Goal: Information Seeking & Learning: Learn about a topic

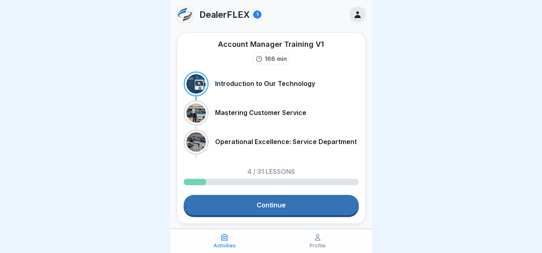
scroll to position [20, 0]
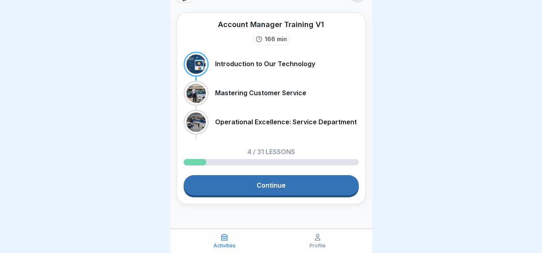
click at [281, 194] on link "Continue" at bounding box center [271, 185] width 175 height 20
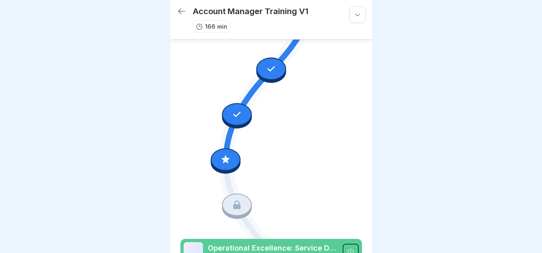
scroll to position [186, 0]
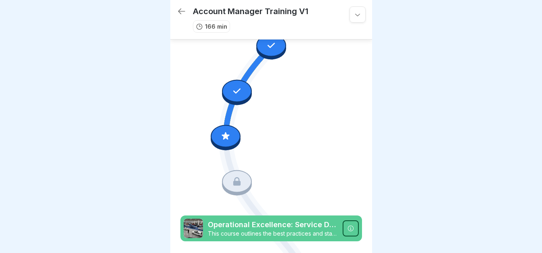
click at [238, 176] on icon at bounding box center [237, 181] width 10 height 10
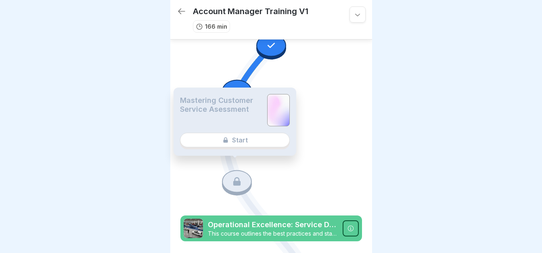
click at [253, 134] on div "Mastering Customer Service Asessment Start" at bounding box center [234, 122] width 123 height 68
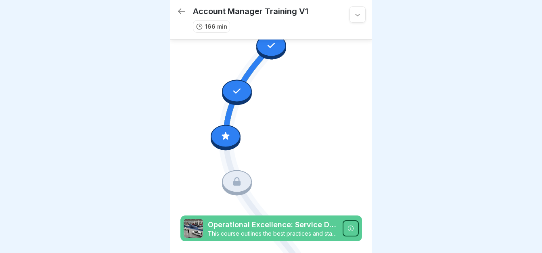
click at [230, 125] on div at bounding box center [226, 136] width 30 height 23
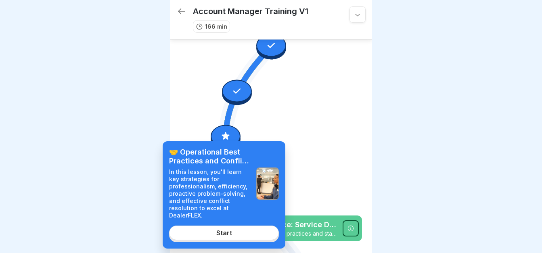
click at [231, 232] on div "Start" at bounding box center [224, 232] width 16 height 7
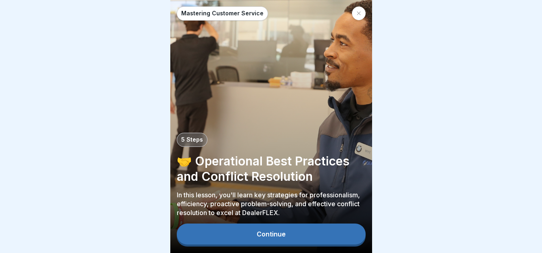
scroll to position [6, 0]
click at [298, 233] on button "Continue" at bounding box center [271, 234] width 189 height 21
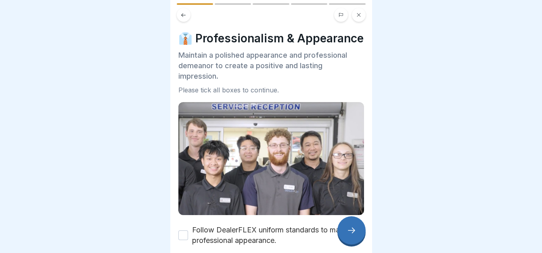
scroll to position [91, 0]
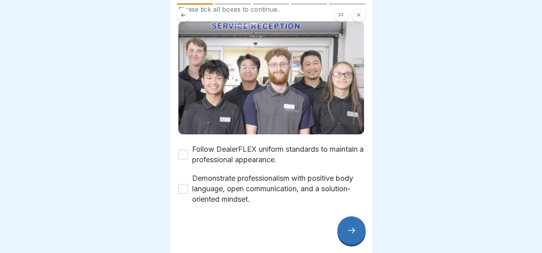
click at [186, 150] on button "Follow DealerFLEX uniform standards to maintain a professional appearance." at bounding box center [183, 155] width 10 height 10
click at [182, 191] on button "Demonstrate professionalism with positive body language, open communication, an…" at bounding box center [183, 189] width 10 height 10
click at [354, 231] on icon at bounding box center [351, 231] width 7 height 6
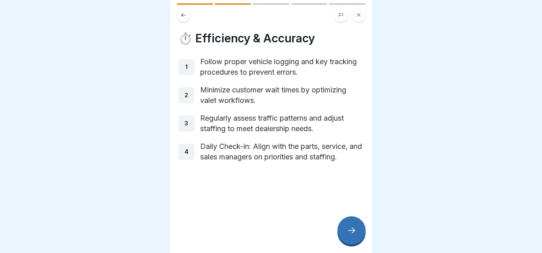
click at [359, 228] on div at bounding box center [351, 230] width 28 height 28
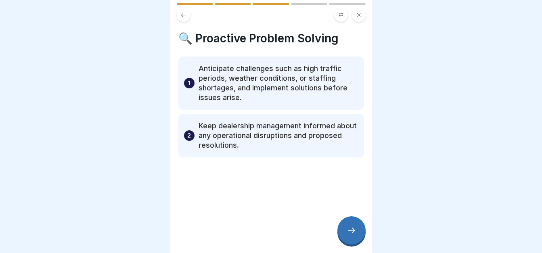
drag, startPoint x: 359, startPoint y: 228, endPoint x: 351, endPoint y: 226, distance: 8.0
click at [351, 226] on div at bounding box center [351, 230] width 28 height 28
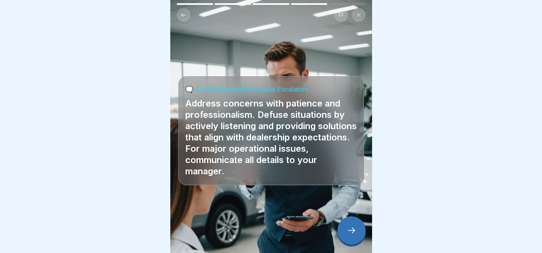
click at [188, 8] on button at bounding box center [184, 15] width 14 height 14
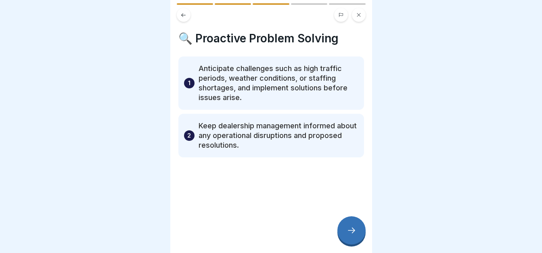
click at [358, 219] on div at bounding box center [351, 230] width 28 height 28
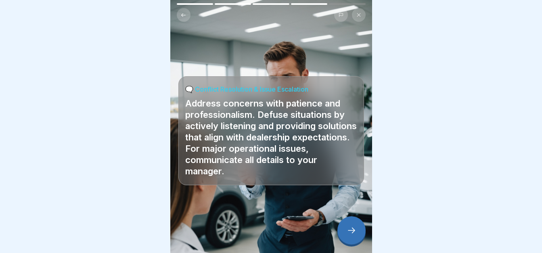
click at [358, 219] on div at bounding box center [351, 230] width 28 height 28
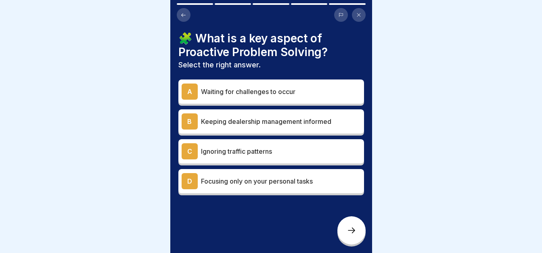
click at [324, 118] on p "Keeping dealership management informed" at bounding box center [281, 122] width 160 height 10
click at [322, 119] on p "Keeping dealership management informed" at bounding box center [281, 122] width 160 height 10
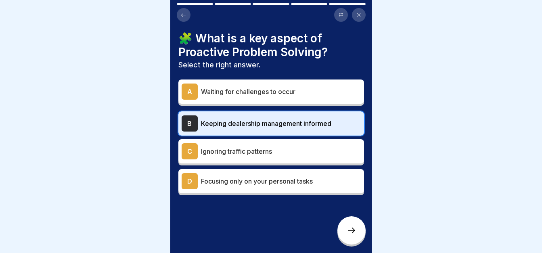
click at [307, 87] on p "Waiting for challenges to occur" at bounding box center [281, 92] width 160 height 10
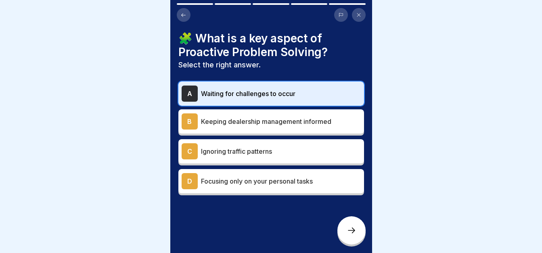
click at [307, 86] on div "A Waiting for challenges to occur" at bounding box center [271, 94] width 179 height 16
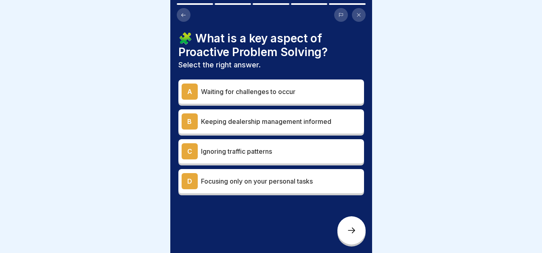
click at [303, 117] on p "Keeping dealership management informed" at bounding box center [281, 122] width 160 height 10
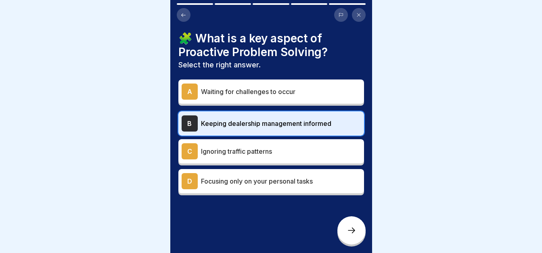
click at [351, 234] on icon at bounding box center [352, 231] width 10 height 10
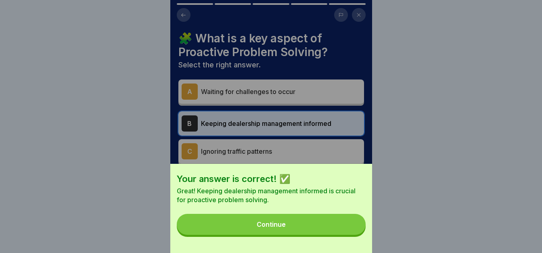
click at [336, 233] on button "Continue" at bounding box center [271, 224] width 189 height 21
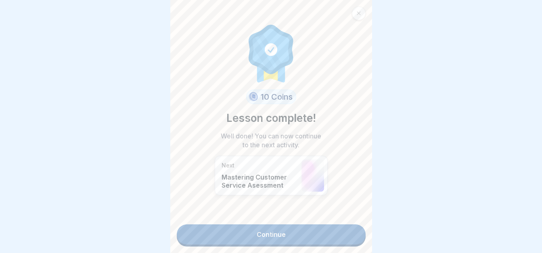
click at [327, 232] on link "Continue" at bounding box center [271, 234] width 189 height 20
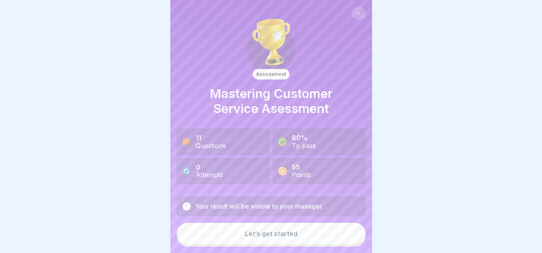
scroll to position [6, 0]
click at [263, 240] on button "Let’s get started" at bounding box center [271, 234] width 189 height 22
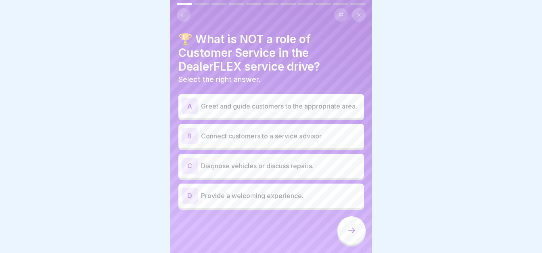
click at [269, 166] on p "Diagnose vehicles or discuss repairs." at bounding box center [281, 166] width 160 height 10
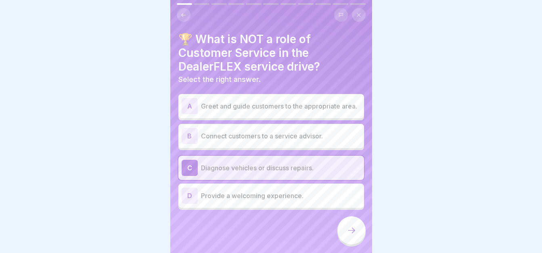
click at [351, 228] on icon at bounding box center [352, 231] width 10 height 10
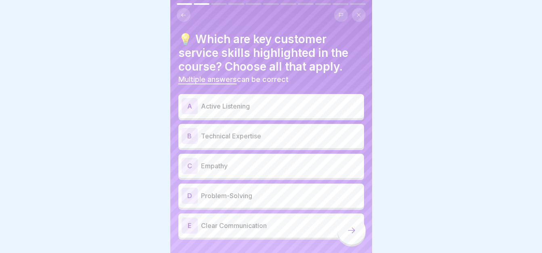
click at [290, 106] on div "A Active Listening" at bounding box center [271, 106] width 179 height 16
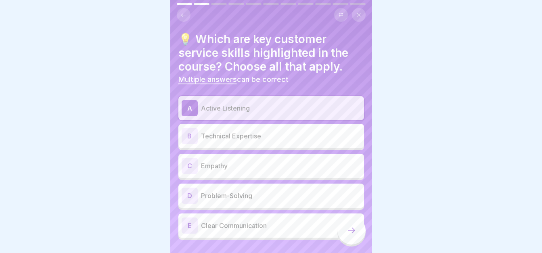
click at [269, 192] on div "A Active Listening B Technical Expertise C Empathy D Problem-Solving E Clear Co…" at bounding box center [271, 168] width 186 height 144
click at [269, 192] on p "Problem-Solving" at bounding box center [281, 196] width 160 height 10
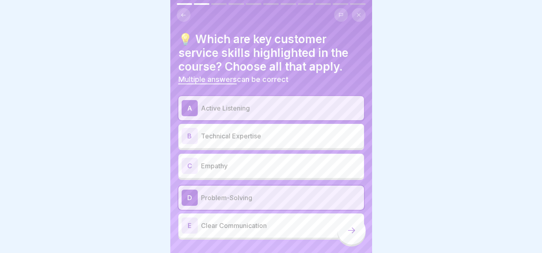
click at [269, 217] on div "E Clear Communication" at bounding box center [271, 225] width 179 height 16
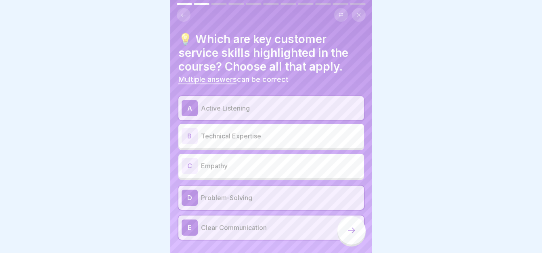
click at [261, 162] on p "Empathy" at bounding box center [281, 166] width 160 height 10
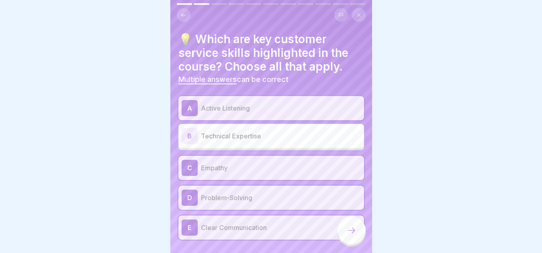
click at [352, 227] on icon at bounding box center [352, 231] width 10 height 10
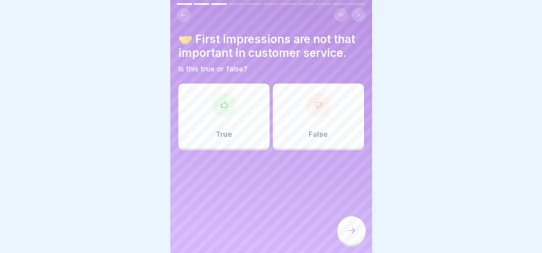
click at [322, 111] on div "False" at bounding box center [318, 116] width 91 height 65
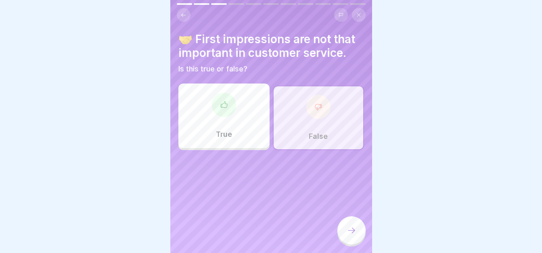
click at [355, 228] on icon at bounding box center [352, 231] width 10 height 10
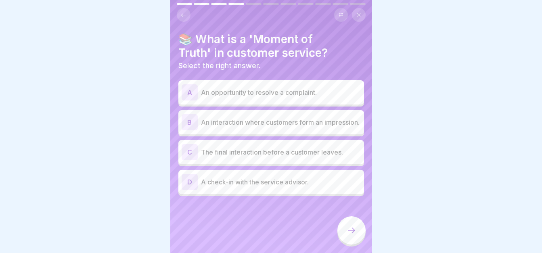
scroll to position [0, 0]
click at [304, 94] on p "An opportunity to resolve a complaint." at bounding box center [281, 93] width 160 height 10
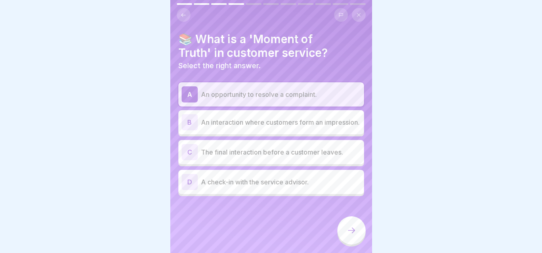
click at [311, 156] on p "The final interaction before a customer leaves." at bounding box center [281, 152] width 160 height 10
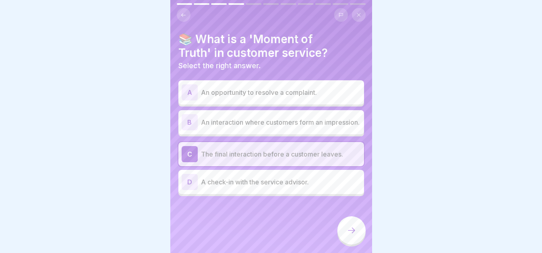
click at [353, 235] on icon at bounding box center [352, 231] width 10 height 10
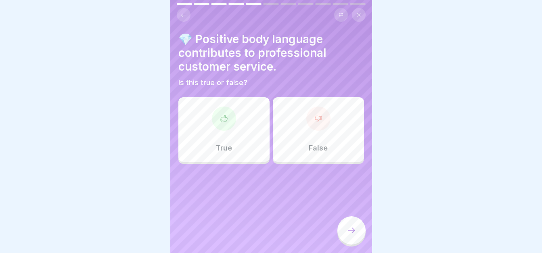
click at [233, 130] on div "True" at bounding box center [223, 129] width 91 height 65
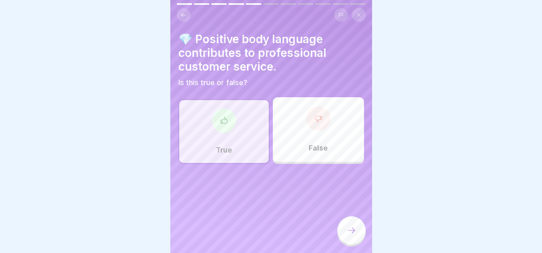
click at [354, 232] on icon at bounding box center [352, 231] width 10 height 10
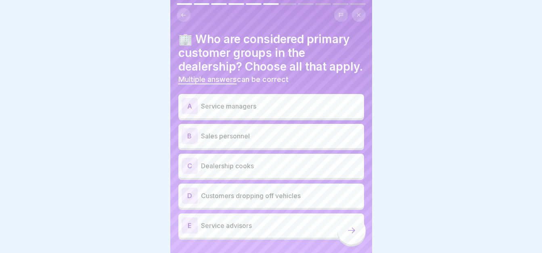
scroll to position [6, 0]
click at [275, 114] on div "A Service managers" at bounding box center [271, 106] width 179 height 16
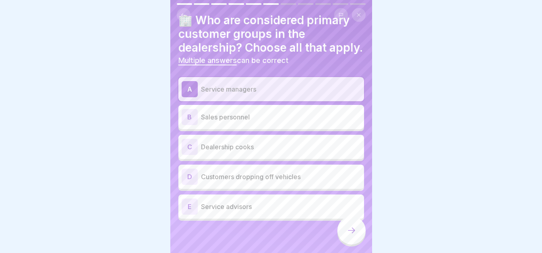
scroll to position [33, 0]
click at [283, 205] on p "Service advisors" at bounding box center [281, 207] width 160 height 10
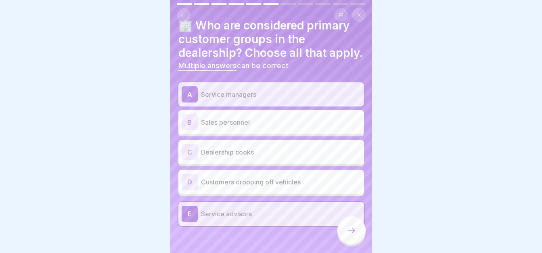
scroll to position [14, 0]
click at [318, 186] on p "Customers dropping off vehicles" at bounding box center [281, 182] width 160 height 10
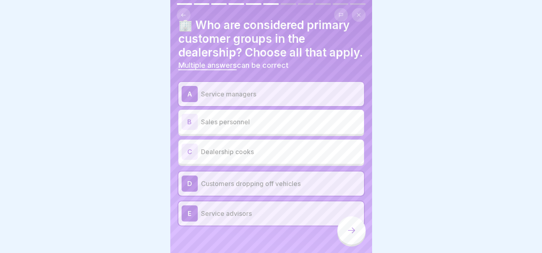
click at [293, 127] on p "Sales personnel" at bounding box center [281, 122] width 160 height 10
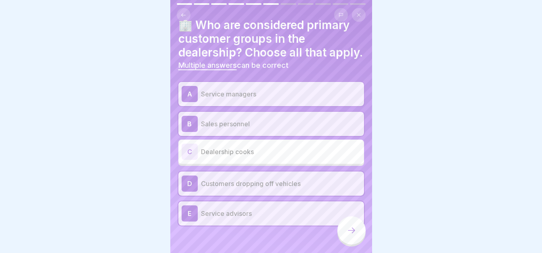
click at [323, 95] on div "A Service managers" at bounding box center [271, 94] width 179 height 16
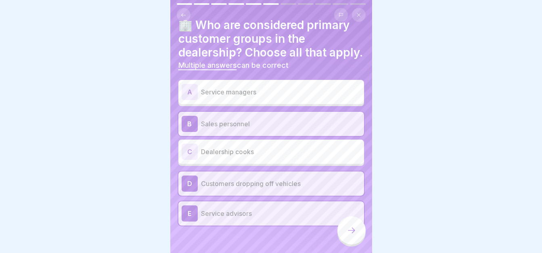
click at [323, 95] on p "Service managers" at bounding box center [281, 92] width 160 height 10
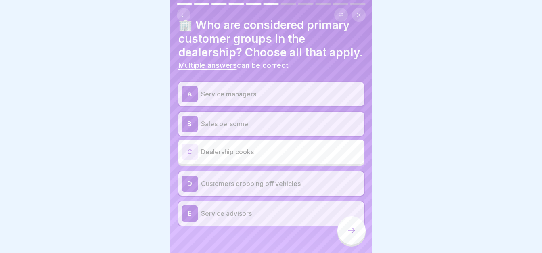
click at [350, 226] on icon at bounding box center [352, 231] width 10 height 10
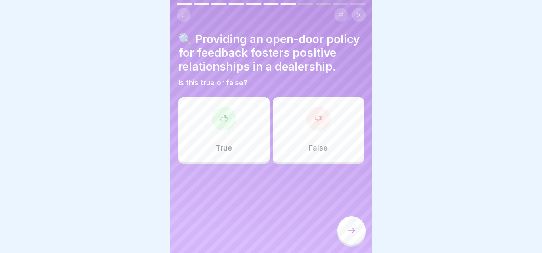
click at [234, 149] on div "True" at bounding box center [223, 129] width 91 height 65
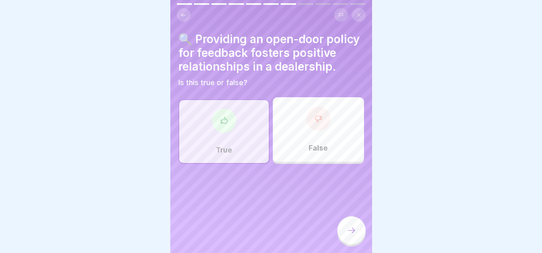
click at [348, 230] on icon at bounding box center [352, 231] width 10 height 10
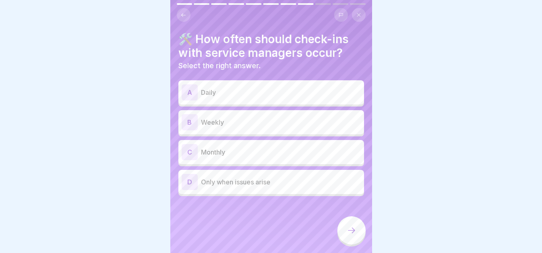
click at [269, 92] on div "A Daily" at bounding box center [271, 92] width 179 height 16
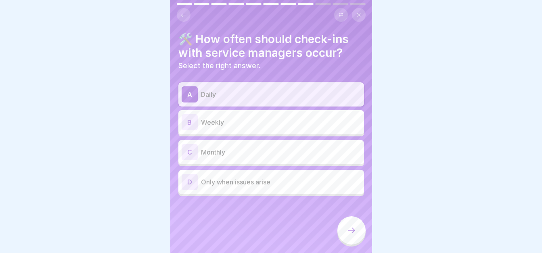
click at [349, 220] on div at bounding box center [351, 230] width 28 height 28
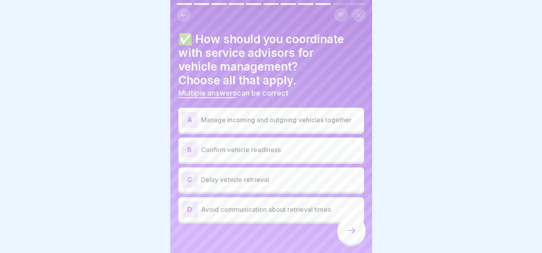
click at [319, 60] on h4 "✅ How should you coordinate with service advisors for vehicle management? Choos…" at bounding box center [271, 59] width 186 height 55
click at [300, 115] on p "Manage incoming and outgoing vehicles together" at bounding box center [281, 120] width 160 height 10
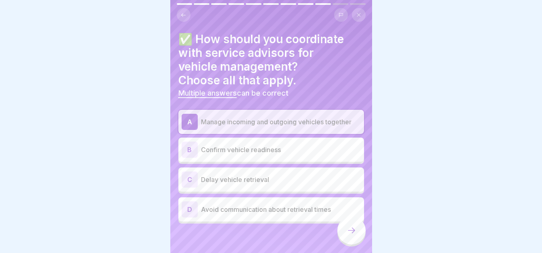
click at [305, 131] on div "A Manage incoming and outgoing vehicles together B Confirm vehicle readiness C …" at bounding box center [271, 167] width 186 height 114
click at [304, 145] on p "Confirm vehicle readiness" at bounding box center [281, 150] width 160 height 10
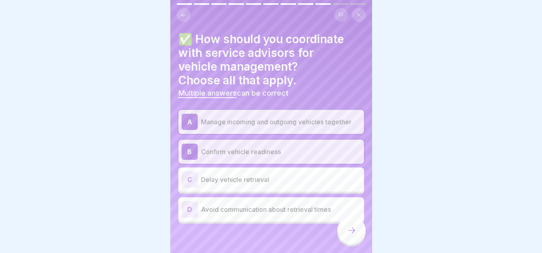
click at [345, 221] on div at bounding box center [351, 230] width 28 height 28
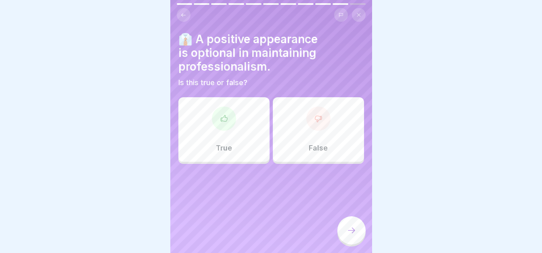
click at [224, 124] on div at bounding box center [224, 119] width 24 height 24
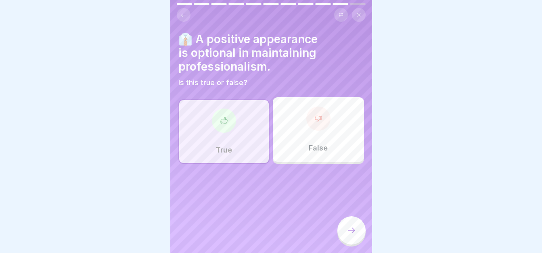
click at [341, 119] on div "False" at bounding box center [318, 129] width 91 height 65
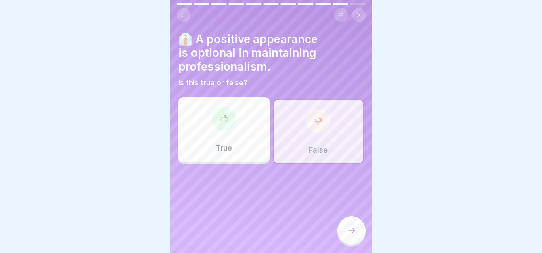
click at [359, 231] on div at bounding box center [351, 230] width 28 height 28
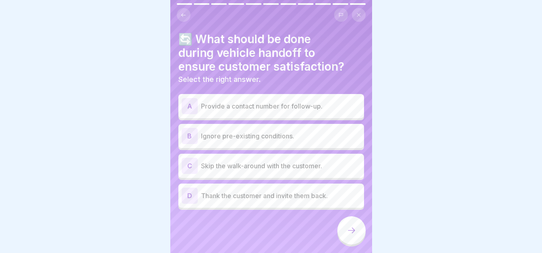
scroll to position [6, 0]
click at [326, 194] on div "D Thank the customer and invite them back." at bounding box center [271, 196] width 179 height 16
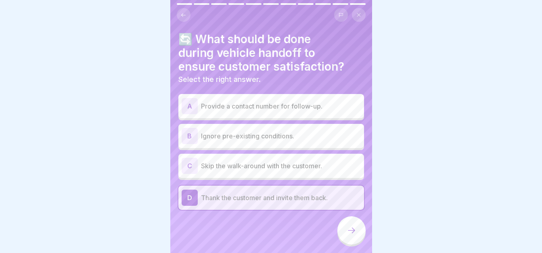
click at [353, 224] on div at bounding box center [351, 230] width 28 height 28
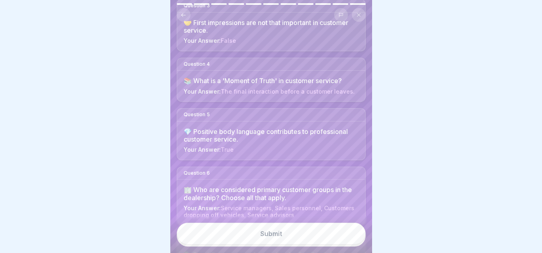
scroll to position [210, 0]
click at [315, 195] on div "🏢 Who are considered primary customer groups in the dealership? Choose all that…" at bounding box center [271, 193] width 175 height 15
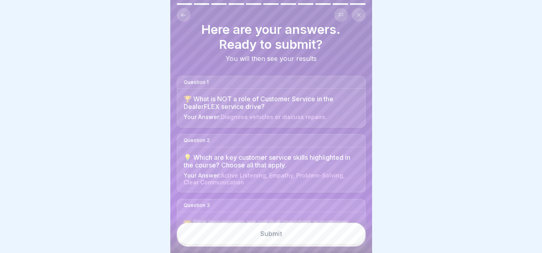
scroll to position [0, 0]
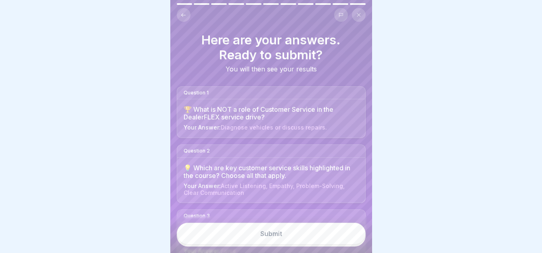
click at [183, 13] on icon at bounding box center [183, 15] width 6 height 6
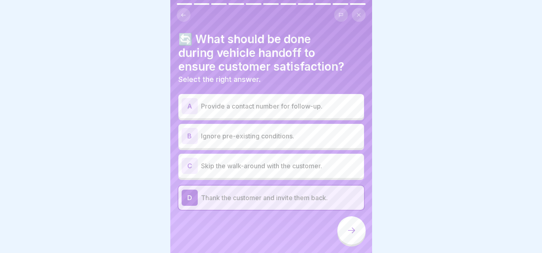
click at [183, 13] on icon at bounding box center [183, 15] width 6 height 6
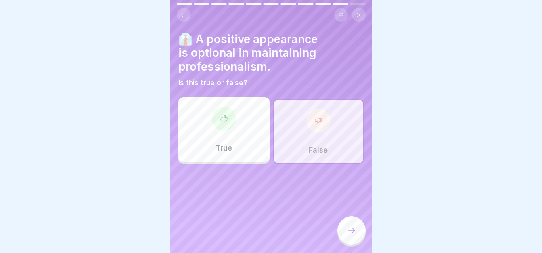
click at [183, 13] on icon at bounding box center [183, 15] width 6 height 6
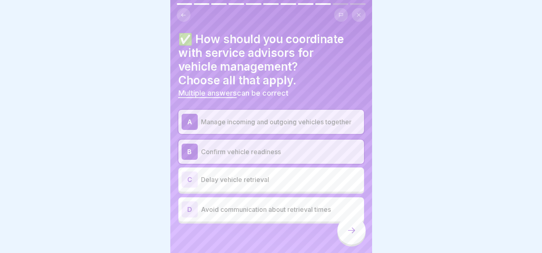
click at [183, 13] on icon at bounding box center [183, 15] width 6 height 6
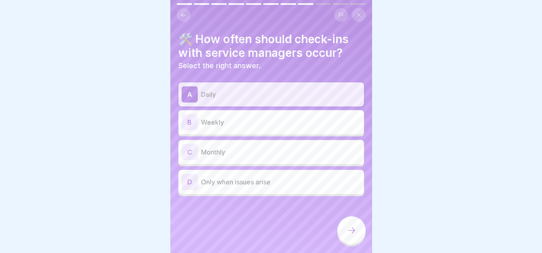
click at [183, 13] on icon at bounding box center [183, 15] width 6 height 6
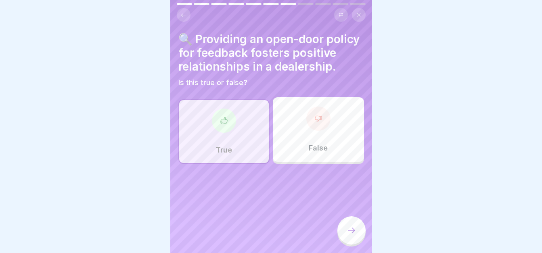
click at [183, 13] on icon at bounding box center [183, 15] width 6 height 6
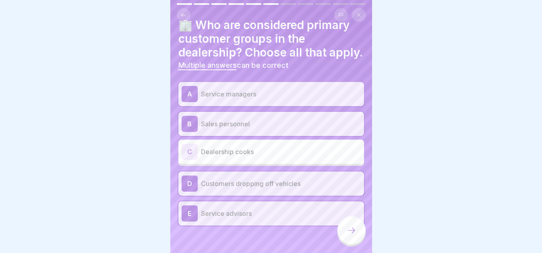
click at [183, 13] on icon at bounding box center [183, 15] width 6 height 6
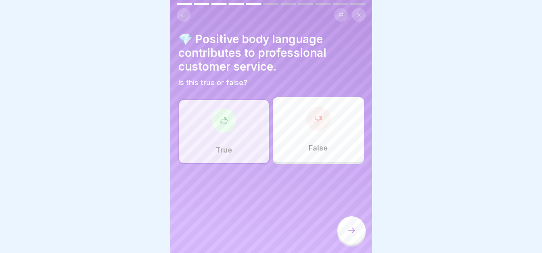
click at [183, 13] on icon at bounding box center [183, 15] width 6 height 6
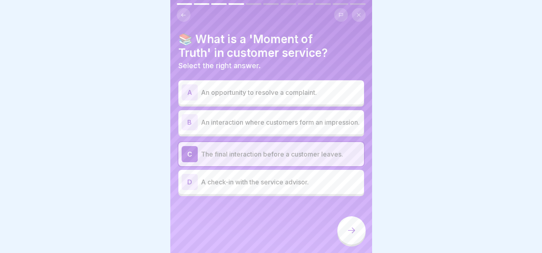
click at [183, 13] on icon at bounding box center [183, 15] width 6 height 6
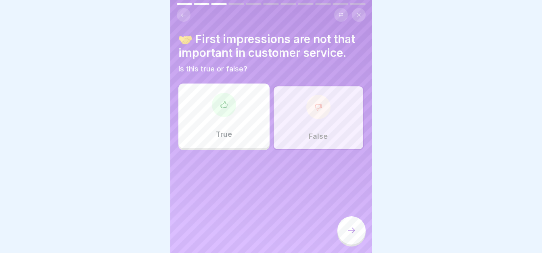
click at [183, 13] on icon at bounding box center [183, 15] width 6 height 6
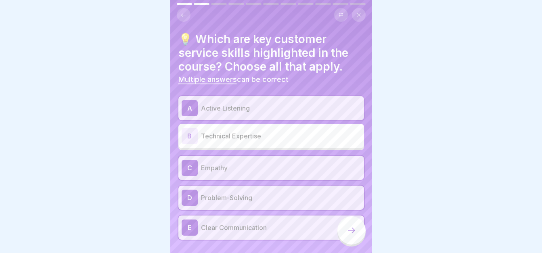
click at [183, 13] on icon at bounding box center [183, 15] width 6 height 6
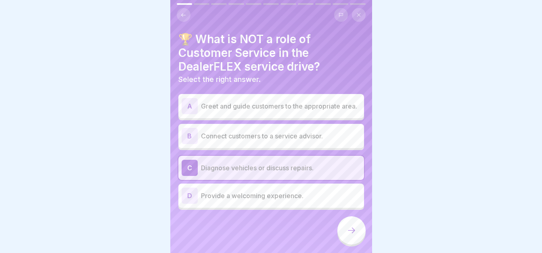
click at [184, 16] on icon at bounding box center [183, 15] width 6 height 6
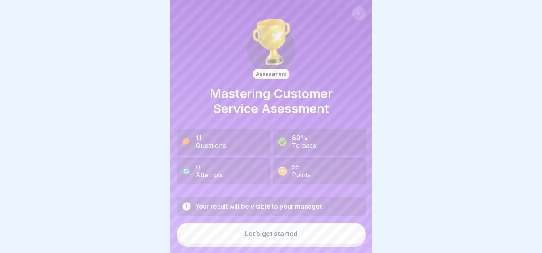
click at [261, 237] on div "Let’s get started" at bounding box center [271, 233] width 52 height 7
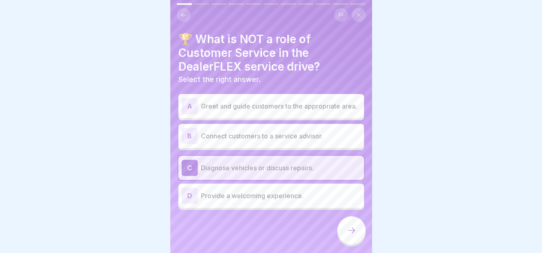
click at [349, 227] on div at bounding box center [351, 230] width 28 height 28
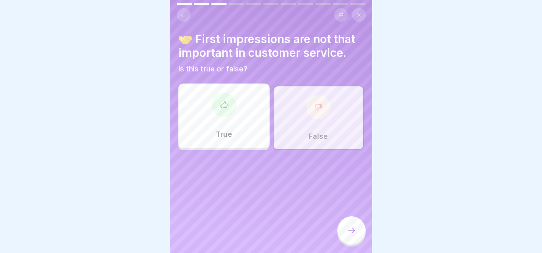
click at [349, 227] on div at bounding box center [351, 230] width 28 height 28
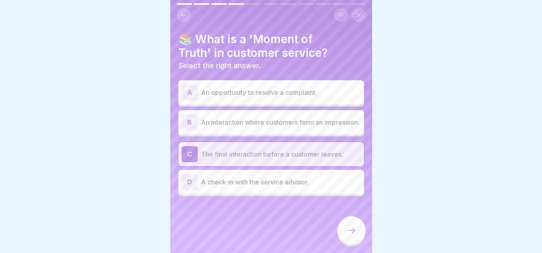
click at [349, 227] on div at bounding box center [351, 230] width 28 height 28
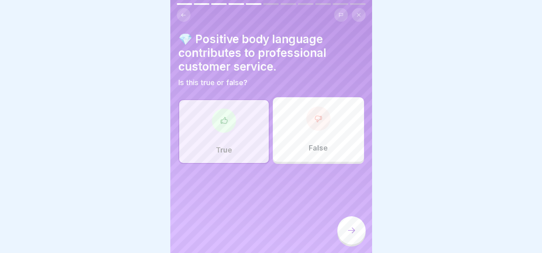
click at [349, 227] on div at bounding box center [351, 230] width 28 height 28
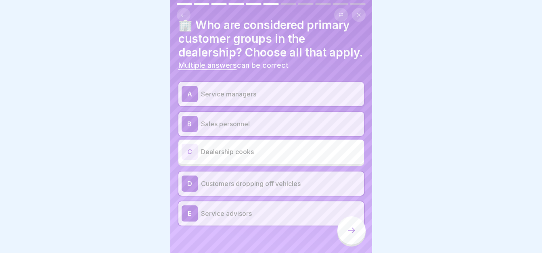
click at [182, 11] on button at bounding box center [184, 15] width 14 height 14
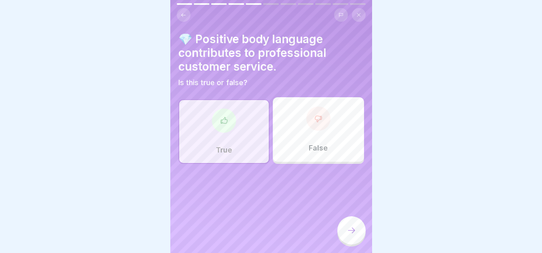
click at [349, 244] on div at bounding box center [351, 230] width 28 height 28
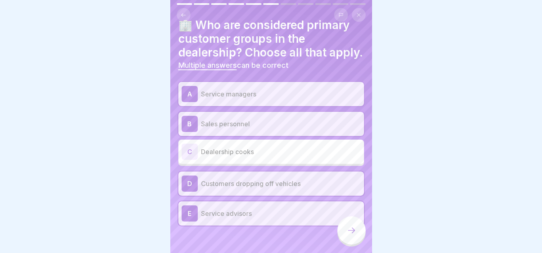
click at [287, 188] on p "Customers dropping off vehicles" at bounding box center [281, 184] width 160 height 10
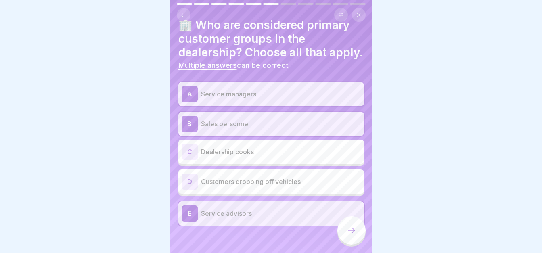
click at [305, 132] on div "B Sales personnel" at bounding box center [271, 124] width 179 height 16
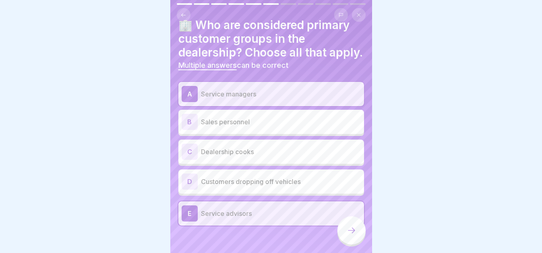
click at [360, 238] on div at bounding box center [351, 230] width 28 height 28
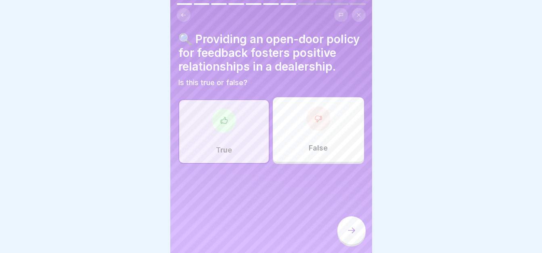
click at [360, 238] on div at bounding box center [351, 230] width 28 height 28
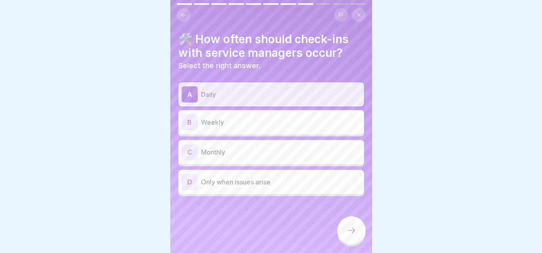
click at [360, 238] on div at bounding box center [351, 230] width 28 height 28
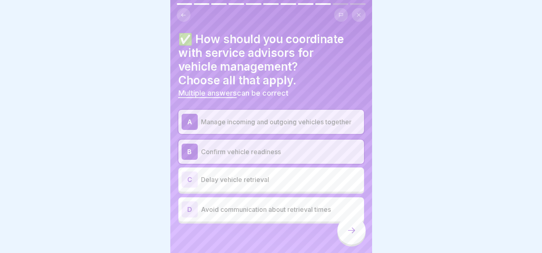
click at [360, 238] on div at bounding box center [351, 230] width 28 height 28
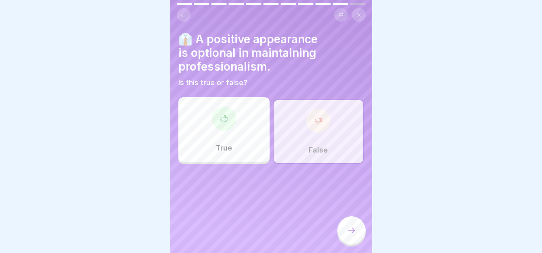
click at [360, 238] on div at bounding box center [351, 230] width 28 height 28
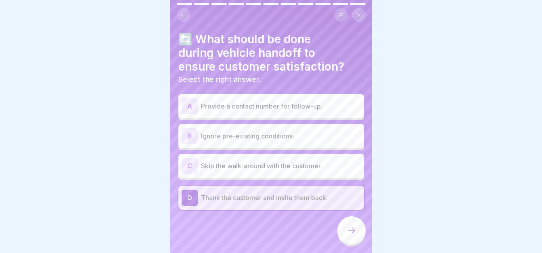
click at [360, 238] on div at bounding box center [351, 230] width 28 height 28
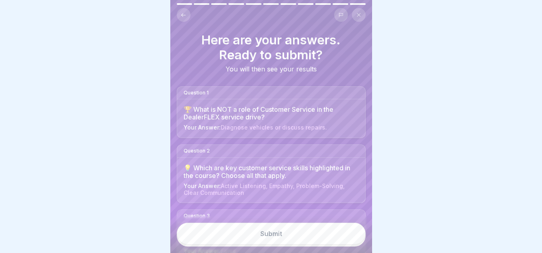
click at [360, 238] on button "Submit" at bounding box center [271, 234] width 189 height 22
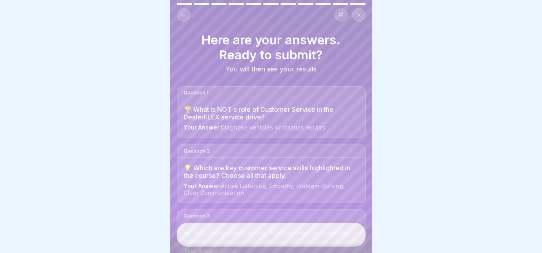
click at [360, 238] on div "Submit" at bounding box center [271, 234] width 202 height 37
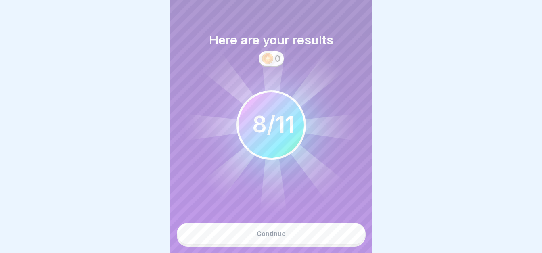
click at [290, 239] on button "Continue" at bounding box center [271, 234] width 189 height 22
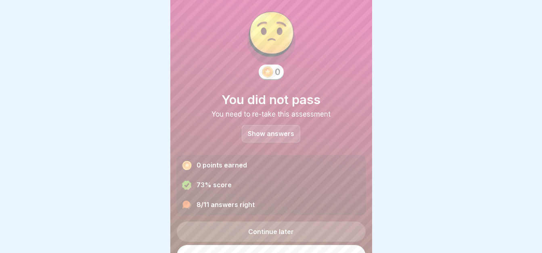
scroll to position [8, 0]
click at [280, 134] on p "Show answers" at bounding box center [271, 133] width 46 height 7
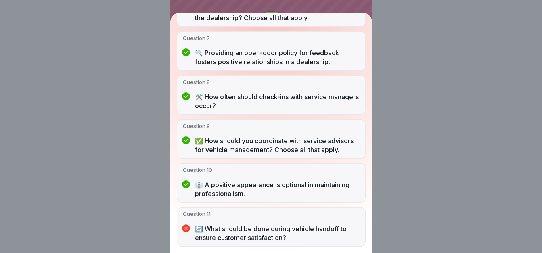
scroll to position [6, 0]
click at [419, 171] on div "You did not pass 8/11 answers right Question 1 🏆 What is NOT a role of Customer…" at bounding box center [271, 126] width 542 height 253
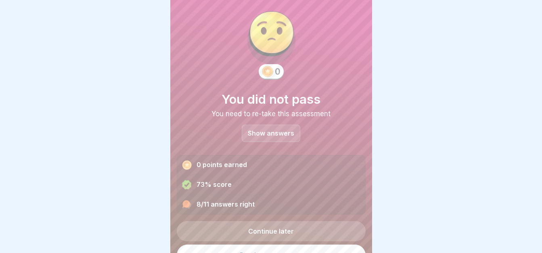
scroll to position [23, 0]
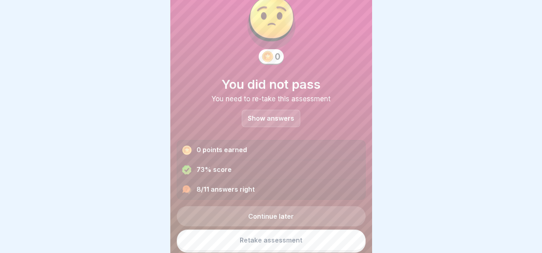
click at [281, 115] on p "Show answers" at bounding box center [271, 118] width 46 height 7
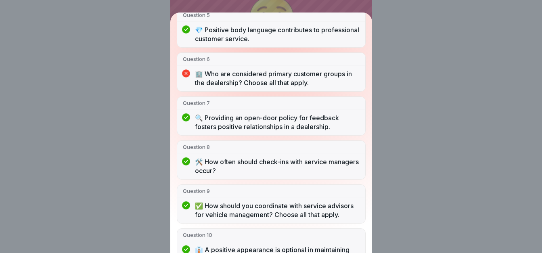
scroll to position [338, 0]
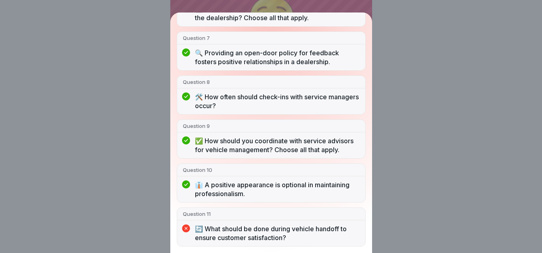
click at [423, 175] on div "You did not pass 8/11 answers right Question 1 🏆 What is NOT a role of Customer…" at bounding box center [271, 126] width 542 height 253
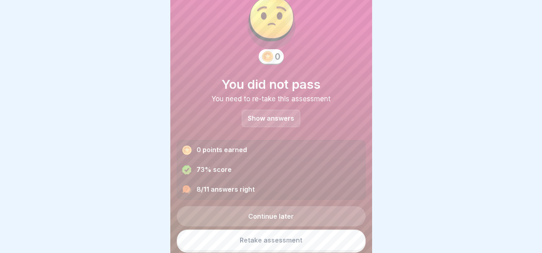
click at [242, 241] on link "Retake assessment" at bounding box center [271, 240] width 189 height 21
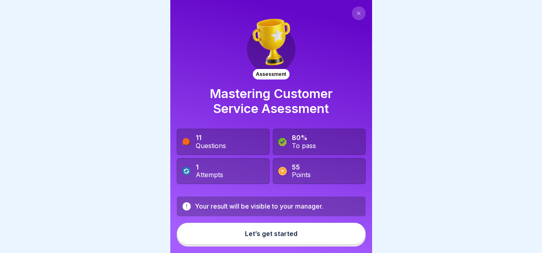
scroll to position [6, 0]
click at [283, 234] on div "Let’s get started" at bounding box center [271, 233] width 52 height 7
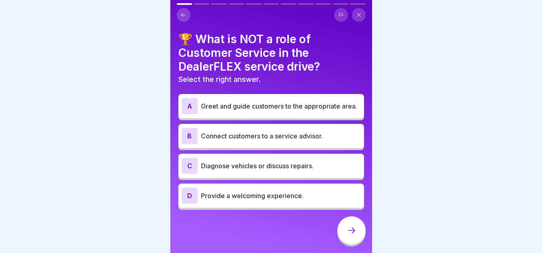
click at [307, 166] on p "Diagnose vehicles or discuss repairs." at bounding box center [281, 166] width 160 height 10
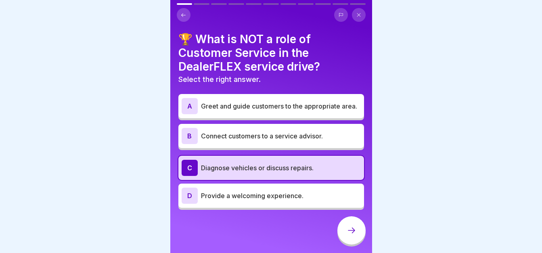
click at [351, 230] on icon at bounding box center [352, 231] width 10 height 10
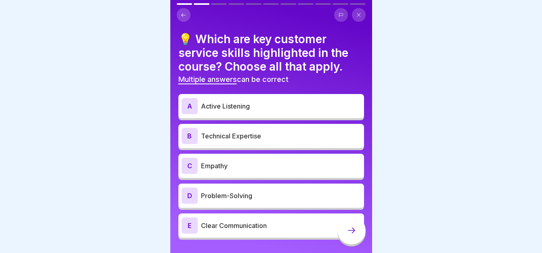
click at [284, 103] on p "Active Listening" at bounding box center [281, 106] width 160 height 10
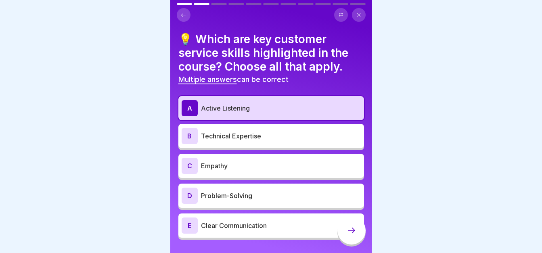
click at [271, 158] on div "C Empathy" at bounding box center [271, 166] width 179 height 16
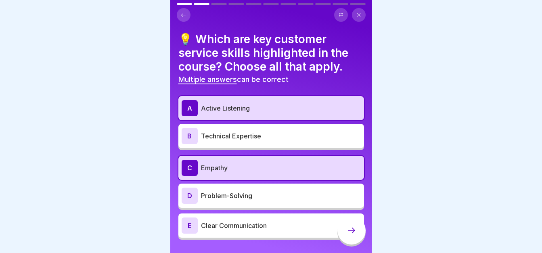
click at [271, 192] on p "Problem-Solving" at bounding box center [281, 196] width 160 height 10
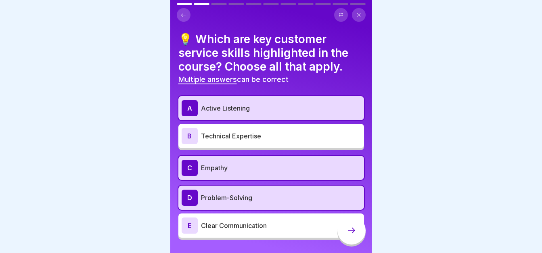
click at [272, 221] on p "Clear Communication" at bounding box center [281, 226] width 160 height 10
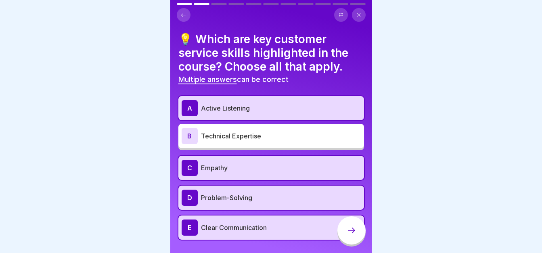
click at [354, 228] on icon at bounding box center [352, 231] width 10 height 10
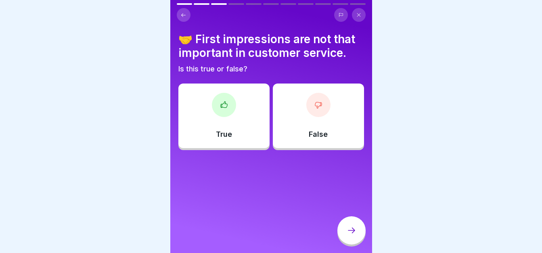
click at [306, 94] on div at bounding box center [318, 105] width 24 height 24
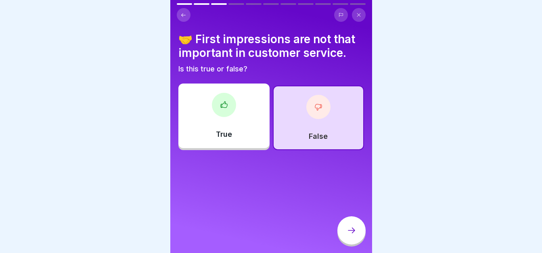
click at [347, 230] on icon at bounding box center [352, 231] width 10 height 10
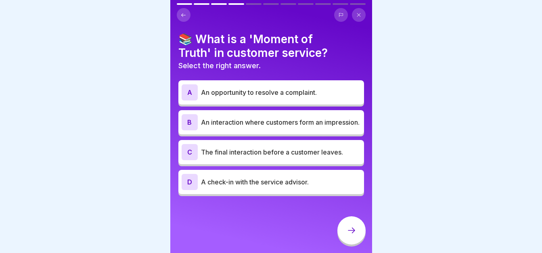
click at [293, 91] on p "An opportunity to resolve a complaint." at bounding box center [281, 93] width 160 height 10
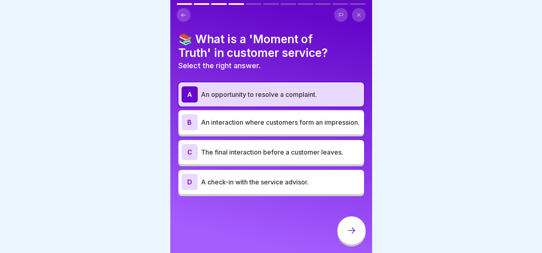
click at [350, 226] on div at bounding box center [351, 230] width 28 height 28
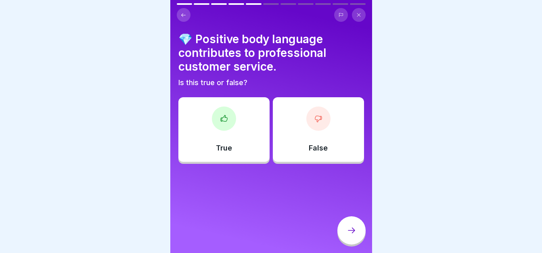
click at [244, 115] on div "True" at bounding box center [223, 129] width 91 height 65
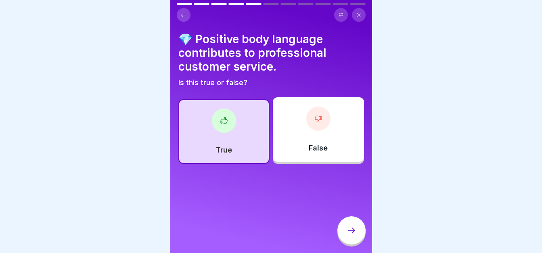
click at [353, 218] on div at bounding box center [351, 230] width 28 height 28
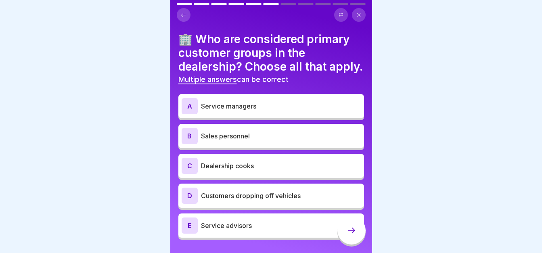
scroll to position [33, 0]
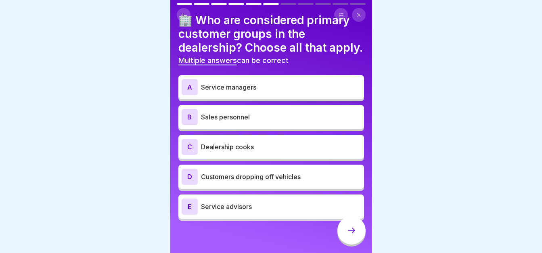
click at [253, 83] on p "Service managers" at bounding box center [281, 87] width 160 height 10
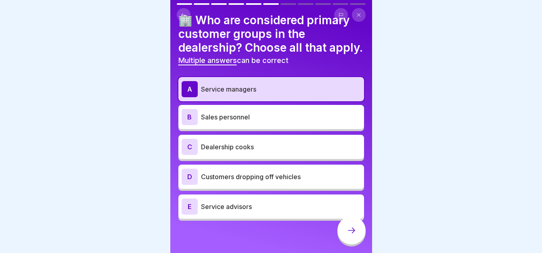
click at [257, 169] on div "D Customers dropping off vehicles" at bounding box center [271, 177] width 179 height 16
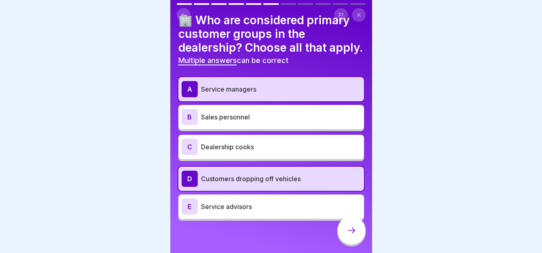
click at [245, 203] on p "Service advisors" at bounding box center [281, 207] width 160 height 10
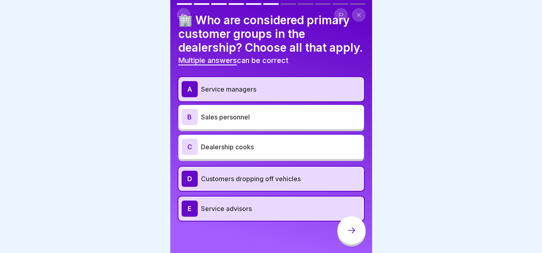
click at [262, 113] on p "Sales personnel" at bounding box center [281, 117] width 160 height 10
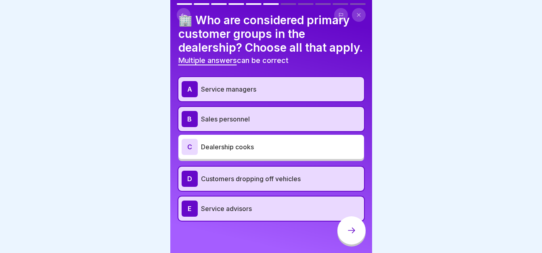
click at [349, 228] on icon at bounding box center [352, 231] width 10 height 10
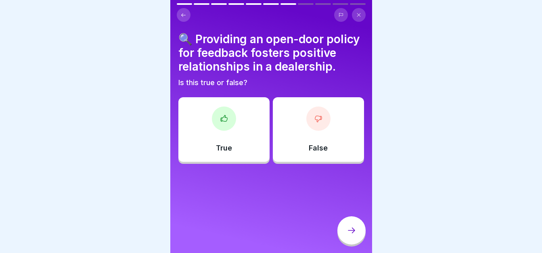
click at [230, 137] on div "True" at bounding box center [223, 129] width 91 height 65
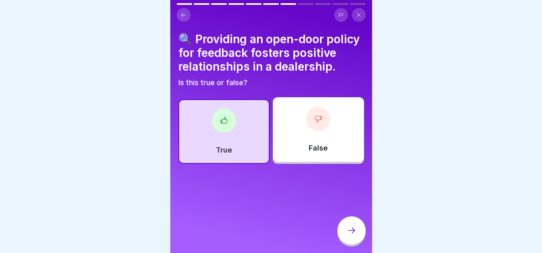
click at [350, 239] on div at bounding box center [351, 230] width 28 height 28
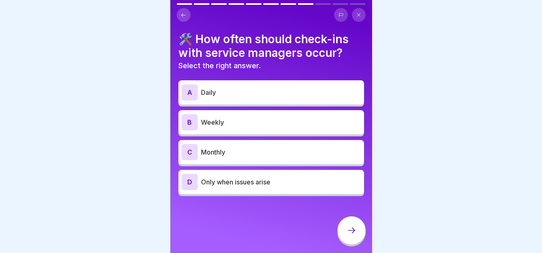
click at [245, 88] on p "Daily" at bounding box center [281, 93] width 160 height 10
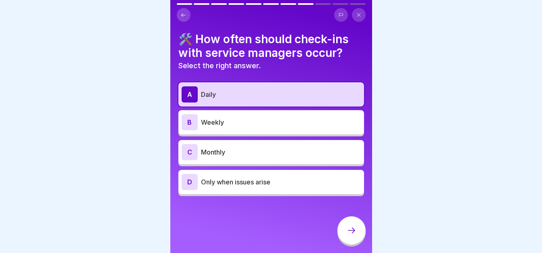
click at [353, 238] on div at bounding box center [351, 230] width 28 height 28
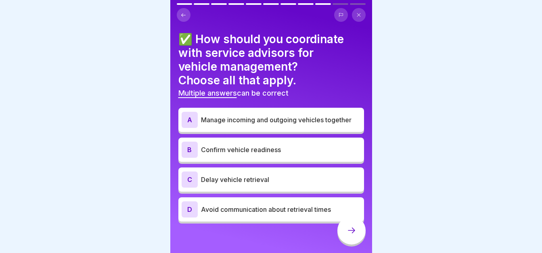
click at [291, 145] on p "Confirm vehicle readiness" at bounding box center [281, 150] width 160 height 10
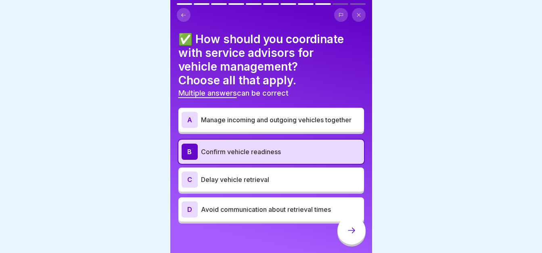
click at [303, 209] on div "D Avoid communication about retrieval times" at bounding box center [271, 209] width 179 height 16
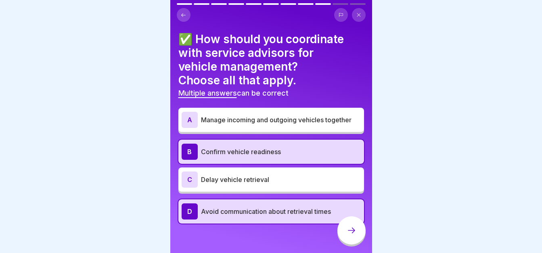
click at [322, 215] on div "D Avoid communication about retrieval times" at bounding box center [271, 211] width 186 height 24
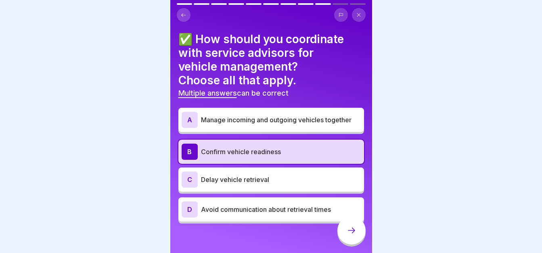
click at [240, 119] on div "A Manage incoming and outgoing vehicles together" at bounding box center [271, 120] width 179 height 16
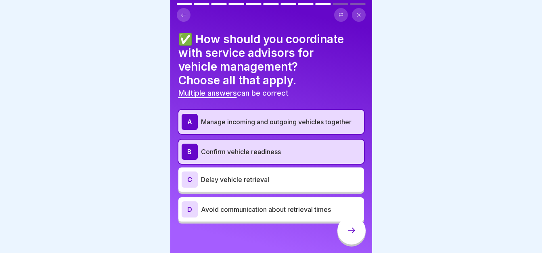
click at [352, 230] on icon at bounding box center [352, 231] width 10 height 10
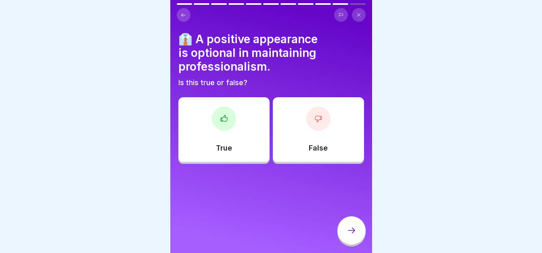
click at [282, 121] on div "False" at bounding box center [318, 129] width 91 height 65
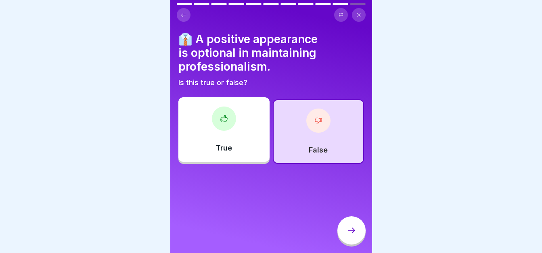
click at [357, 224] on div at bounding box center [351, 230] width 28 height 28
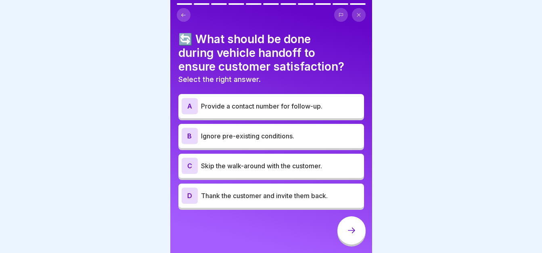
click at [248, 105] on div "A Provide a contact number for follow-up." at bounding box center [271, 106] width 179 height 16
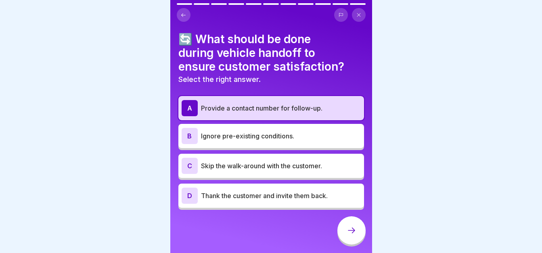
click at [251, 191] on p "Thank the customer and invite them back." at bounding box center [281, 196] width 160 height 10
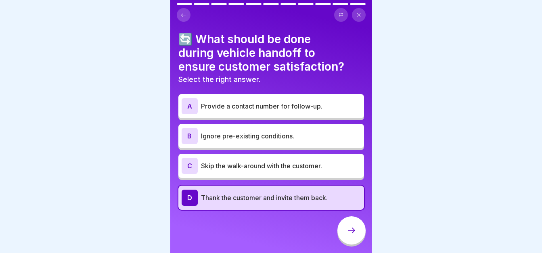
click at [304, 101] on p "Provide a contact number for follow-up." at bounding box center [281, 106] width 160 height 10
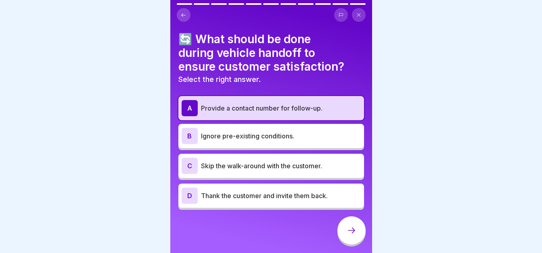
drag, startPoint x: 350, startPoint y: 228, endPoint x: 352, endPoint y: 213, distance: 15.1
click at [352, 213] on div "Assessment Mastering Customer Service Asessment 11 Questions 80% To pass 1 Atte…" at bounding box center [271, 126] width 202 height 253
click at [348, 228] on icon at bounding box center [352, 231] width 10 height 10
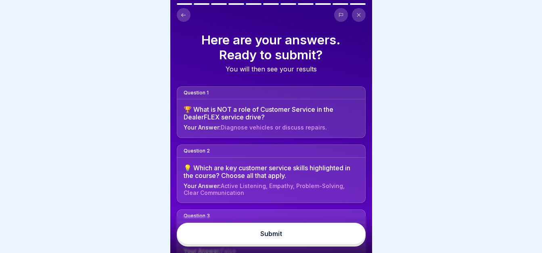
click at [348, 228] on button "Submit" at bounding box center [271, 234] width 189 height 22
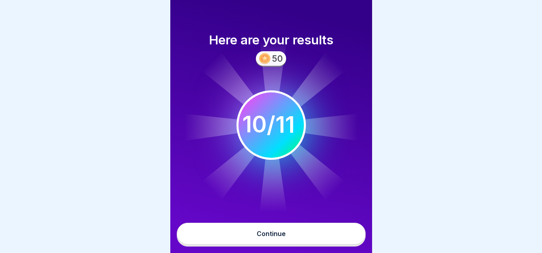
click at [348, 228] on button "Continue" at bounding box center [271, 234] width 189 height 22
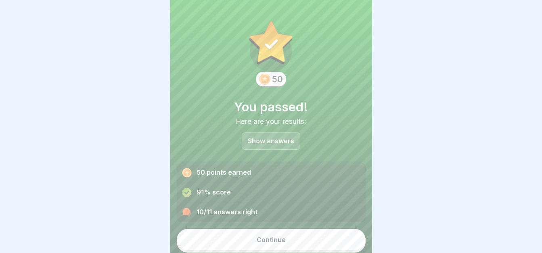
click at [277, 138] on p "Show answers" at bounding box center [271, 141] width 46 height 7
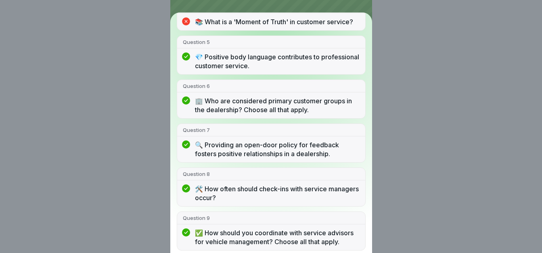
scroll to position [232, 0]
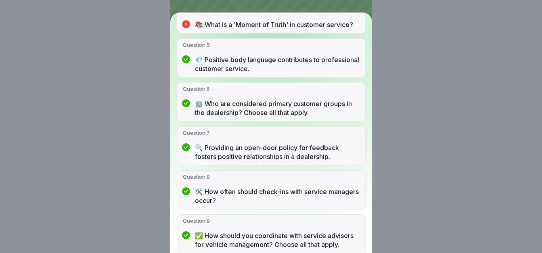
click at [436, 181] on div "You passed! 10/11 answers right Question 1 🏆 What is NOT a role of Customer Ser…" at bounding box center [271, 126] width 542 height 253
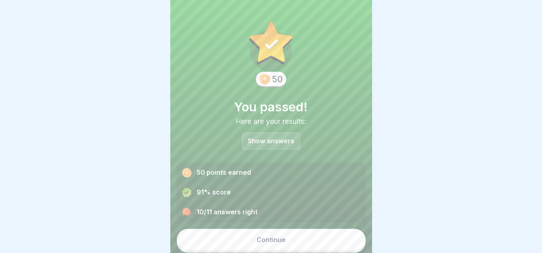
click at [276, 242] on div "Continue" at bounding box center [271, 239] width 29 height 7
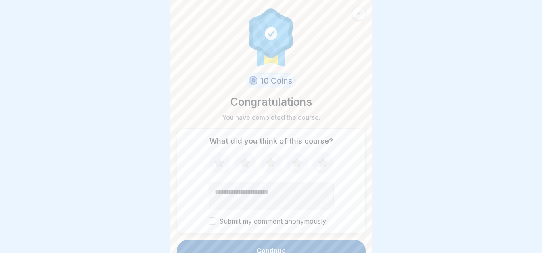
click at [288, 163] on icon at bounding box center [296, 163] width 21 height 21
click at [273, 197] on textarea "Add comment (optional)" at bounding box center [271, 195] width 125 height 27
type textarea "*"
click at [210, 219] on button "Submit my comment anonymously" at bounding box center [212, 220] width 7 height 7
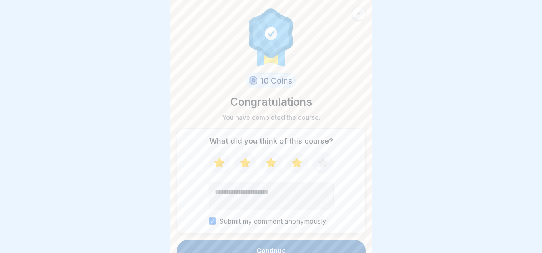
click at [249, 245] on button "Continue" at bounding box center [271, 250] width 189 height 21
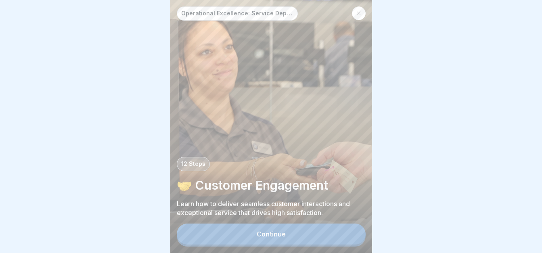
scroll to position [6, 0]
drag, startPoint x: 324, startPoint y: 231, endPoint x: 425, endPoint y: 39, distance: 217.1
click at [425, 39] on div at bounding box center [271, 126] width 542 height 253
click at [299, 231] on button "Continue" at bounding box center [271, 234] width 189 height 21
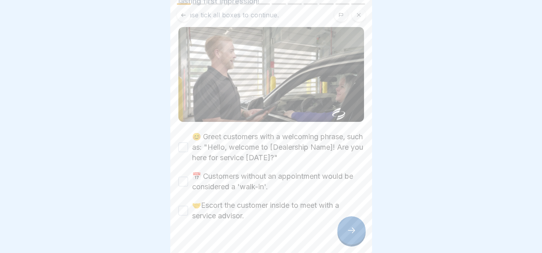
scroll to position [78, 0]
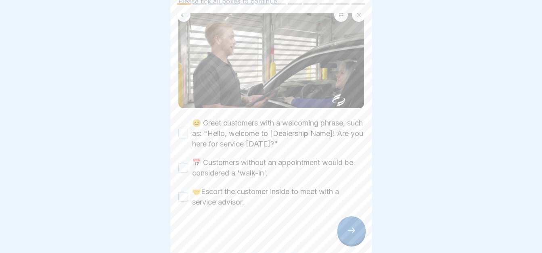
click at [181, 129] on button "😊 Greet customers with a welcoming phrase, such as: "Hello, welcome to [Dealers…" at bounding box center [183, 134] width 10 height 10
click at [193, 160] on label "📅 Customers without an appointment would be considered a 'walk-in'." at bounding box center [278, 167] width 172 height 21
click at [188, 163] on button "📅 Customers without an appointment would be considered a 'walk-in'." at bounding box center [183, 168] width 10 height 10
click at [184, 192] on button "🤝Escort the customer inside to meet with a service advisor." at bounding box center [183, 197] width 10 height 10
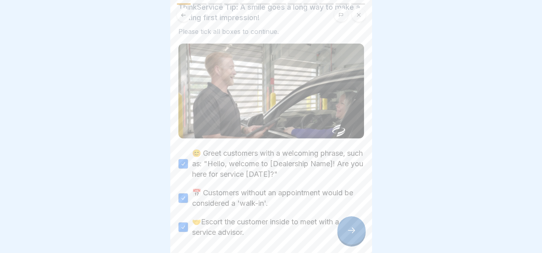
scroll to position [48, 0]
click at [355, 242] on div at bounding box center [351, 230] width 28 height 28
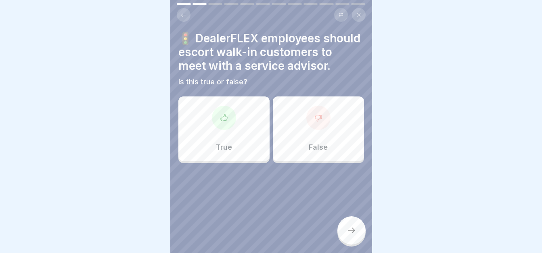
click at [228, 126] on div at bounding box center [224, 118] width 24 height 24
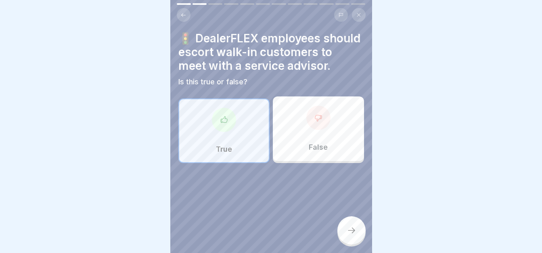
click at [351, 231] on div at bounding box center [351, 230] width 28 height 28
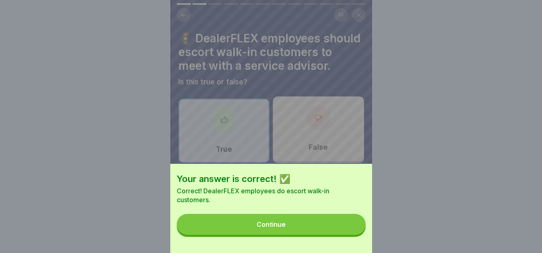
click at [322, 225] on button "Continue" at bounding box center [271, 224] width 189 height 21
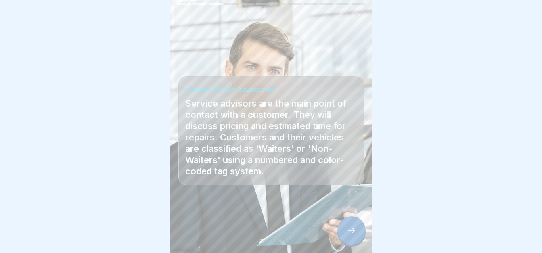
click at [355, 233] on icon at bounding box center [352, 231] width 10 height 10
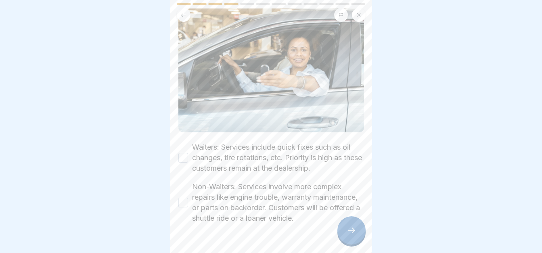
scroll to position [98, 0]
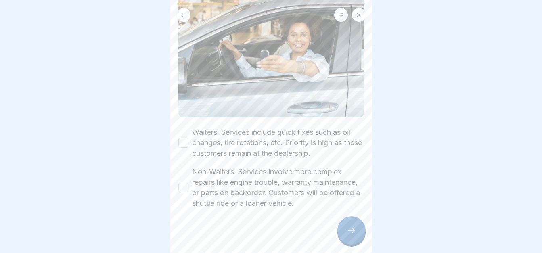
click at [187, 141] on button "Waiters: Services include quick fixes such as oil changes, tire rotations, etc.…" at bounding box center [183, 143] width 10 height 10
click at [333, 196] on label "Non-Waiters: Services involve more complex repairs like engine trouble, warrant…" at bounding box center [278, 188] width 172 height 42
click at [188, 192] on button "Non-Waiters: Services involve more complex repairs like engine trouble, warrant…" at bounding box center [183, 188] width 10 height 10
click at [357, 231] on div at bounding box center [351, 230] width 28 height 28
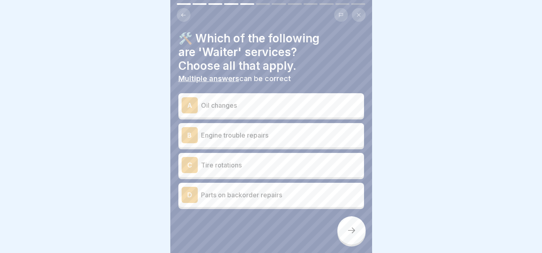
click at [273, 100] on div "A Oil changes" at bounding box center [271, 105] width 179 height 16
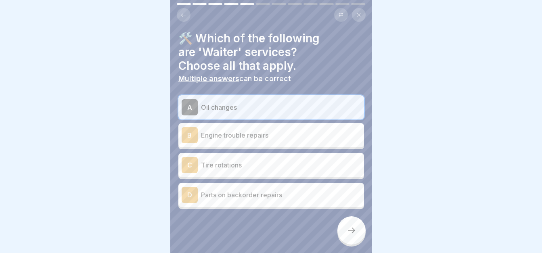
click at [257, 171] on div "C Tire rotations" at bounding box center [271, 165] width 179 height 16
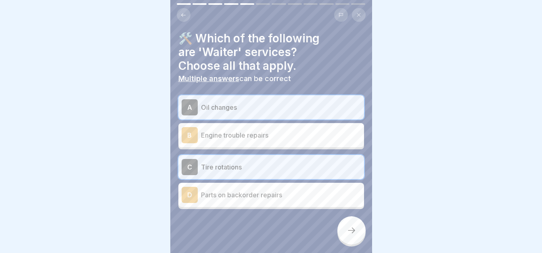
click at [340, 232] on div at bounding box center [351, 230] width 28 height 28
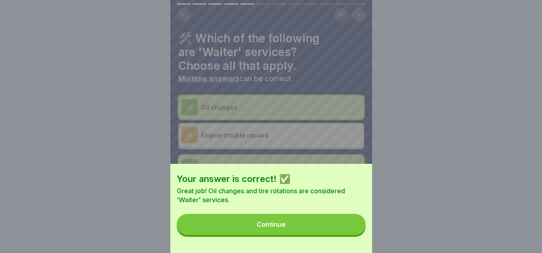
click at [340, 232] on button "Continue" at bounding box center [271, 224] width 189 height 21
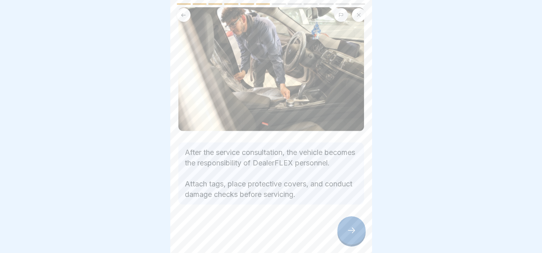
scroll to position [6, 0]
click at [353, 228] on icon at bounding box center [352, 231] width 10 height 10
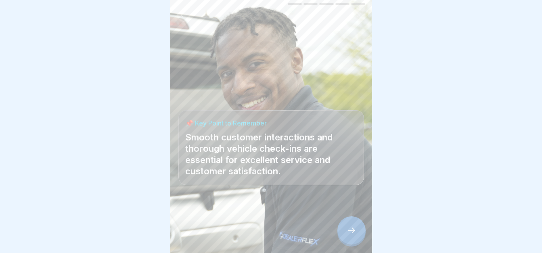
click at [353, 228] on icon at bounding box center [352, 231] width 10 height 10
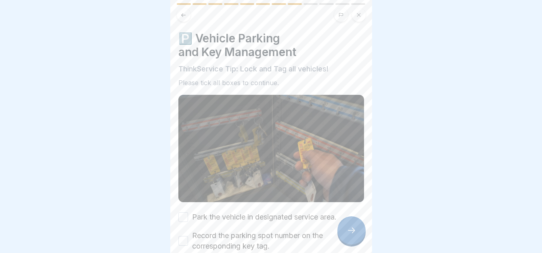
click at [185, 12] on icon at bounding box center [183, 15] width 6 height 6
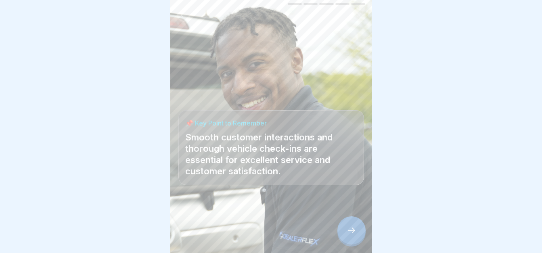
click at [349, 226] on div at bounding box center [351, 230] width 28 height 28
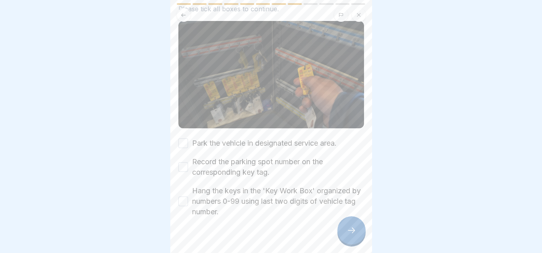
scroll to position [74, 0]
click at [286, 138] on label "Park the vehicle in designated service area." at bounding box center [264, 143] width 144 height 10
click at [188, 138] on button "Park the vehicle in designated service area." at bounding box center [183, 143] width 10 height 10
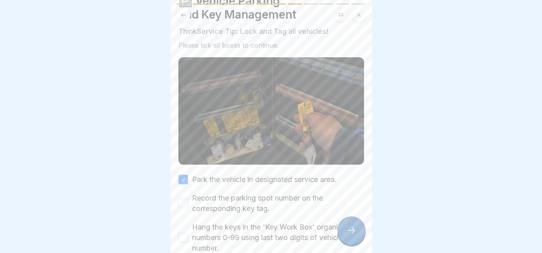
scroll to position [37, 0]
click at [263, 160] on div "🅿️ Vehicle Parking and Key Management ThinkService Tip: Lock and Tag all vehicl…" at bounding box center [271, 124] width 186 height 259
click at [251, 194] on label "Record the parking spot number on the corresponding key tag." at bounding box center [278, 204] width 172 height 21
click at [188, 199] on button "Record the parking spot number on the corresponding key tag." at bounding box center [183, 204] width 10 height 10
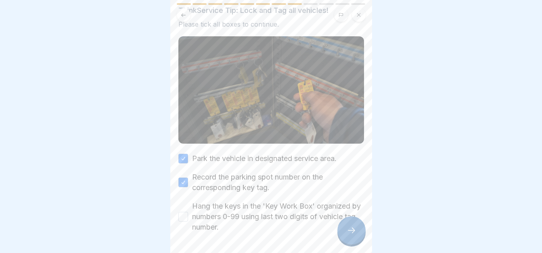
scroll to position [59, 0]
click at [251, 201] on label "Hang the keys in the 'Key Work Box' organized by numbers 0-99 using last two di…" at bounding box center [278, 216] width 172 height 31
click at [188, 211] on button "Hang the keys in the 'Key Work Box' organized by numbers 0-99 using last two di…" at bounding box center [183, 216] width 10 height 10
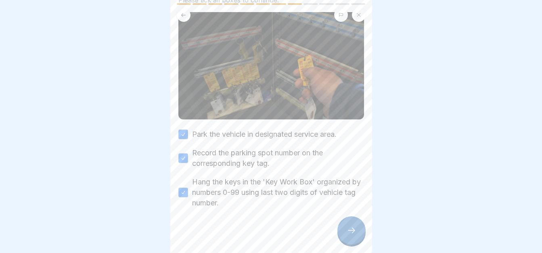
click at [349, 227] on icon at bounding box center [352, 231] width 10 height 10
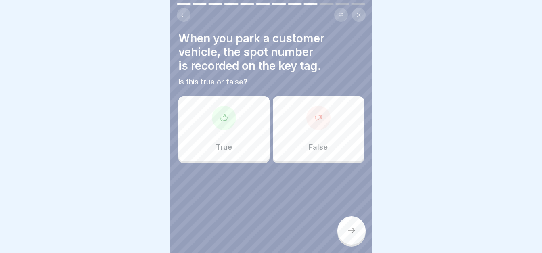
click at [218, 124] on div "True" at bounding box center [223, 128] width 91 height 65
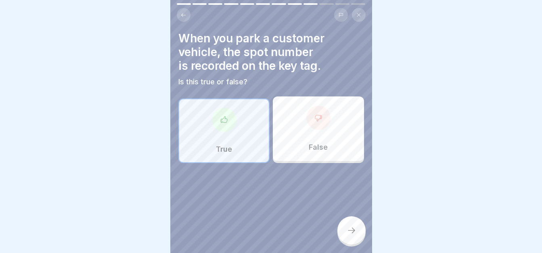
click at [345, 224] on div at bounding box center [351, 230] width 28 height 28
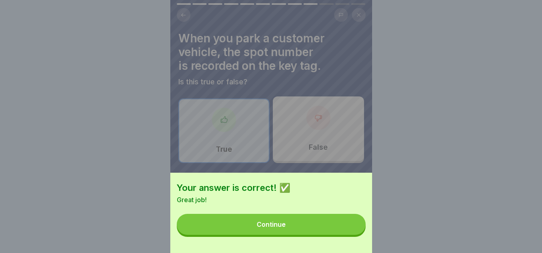
click at [311, 235] on button "Continue" at bounding box center [271, 224] width 189 height 21
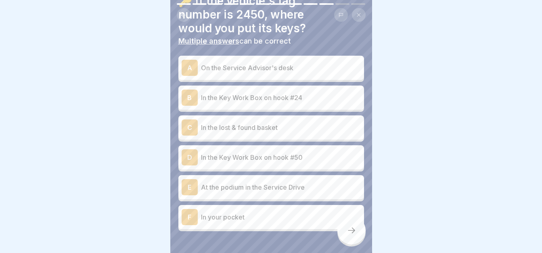
scroll to position [38, 0]
click at [308, 92] on p "In the Key Work Box on hook #24" at bounding box center [281, 97] width 160 height 10
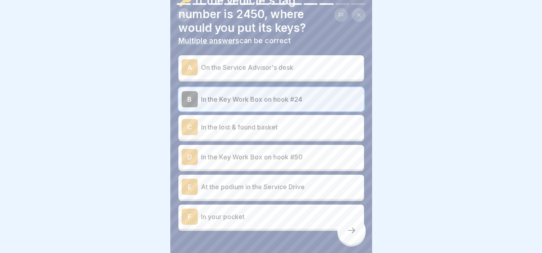
click at [309, 152] on p "In the Key Work Box on hook #50" at bounding box center [281, 157] width 160 height 10
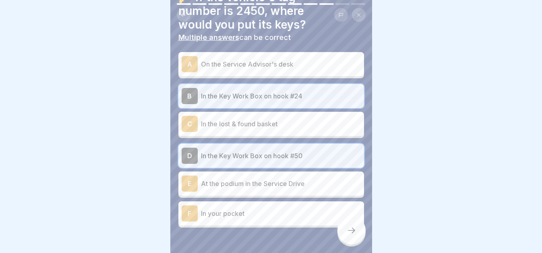
scroll to position [0, 0]
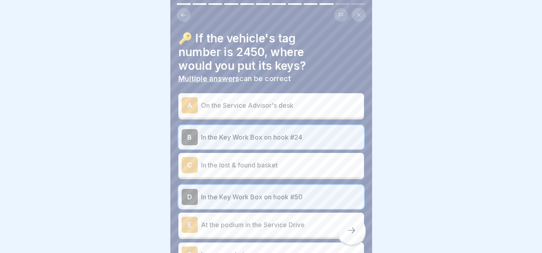
click at [182, 13] on icon at bounding box center [183, 15] width 4 height 4
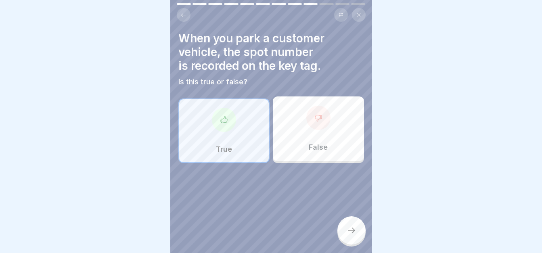
click at [185, 12] on icon at bounding box center [183, 15] width 6 height 6
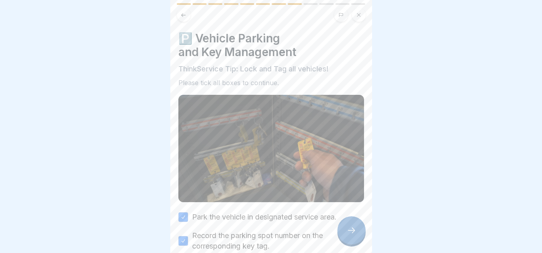
click at [354, 234] on icon at bounding box center [352, 231] width 10 height 10
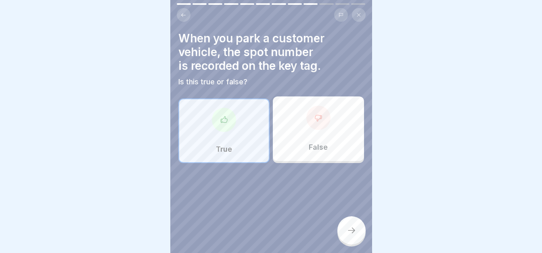
click at [354, 234] on icon at bounding box center [352, 231] width 10 height 10
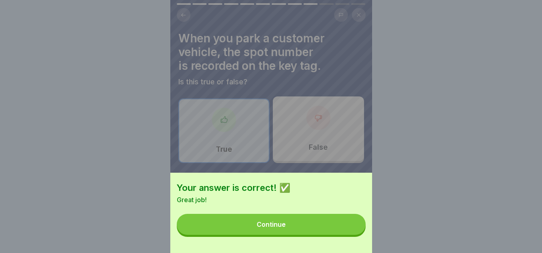
click at [354, 234] on button "Continue" at bounding box center [271, 224] width 189 height 21
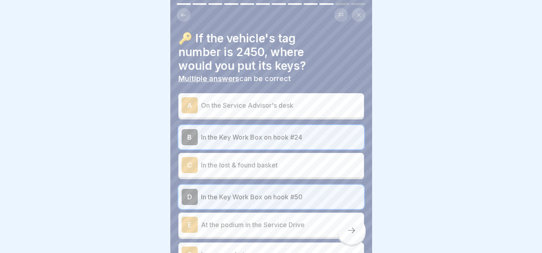
click at [280, 132] on p "In the Key Work Box on hook #24" at bounding box center [281, 137] width 160 height 10
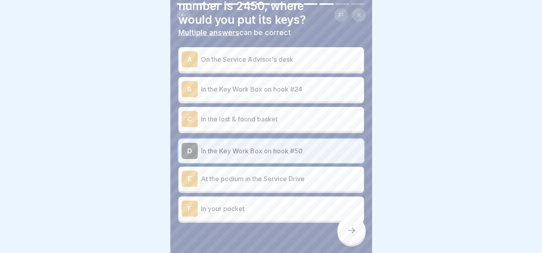
scroll to position [52, 0]
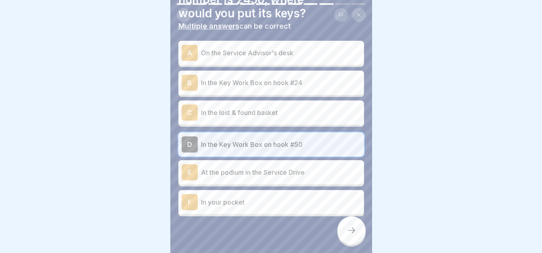
click at [328, 49] on p "On the Service Advisor's desk" at bounding box center [281, 53] width 160 height 10
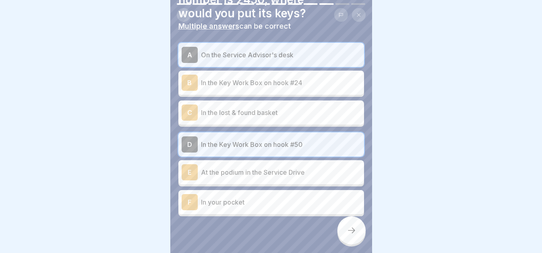
click at [348, 225] on div at bounding box center [351, 230] width 28 height 28
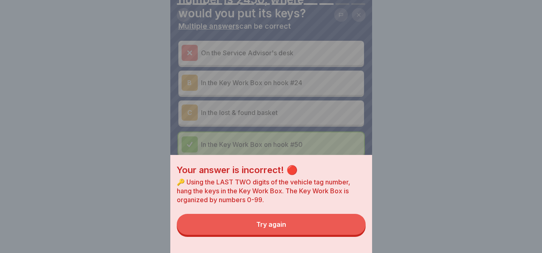
click at [315, 234] on button "Try again" at bounding box center [271, 224] width 189 height 21
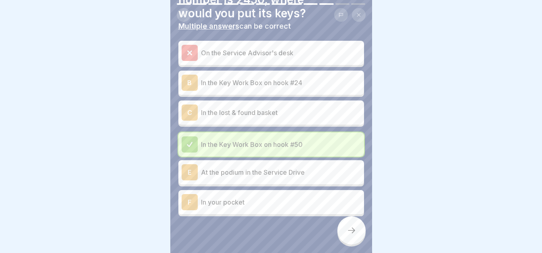
click at [270, 48] on p "On the Service Advisor's desk" at bounding box center [281, 53] width 160 height 10
click at [184, 12] on icon at bounding box center [183, 15] width 6 height 6
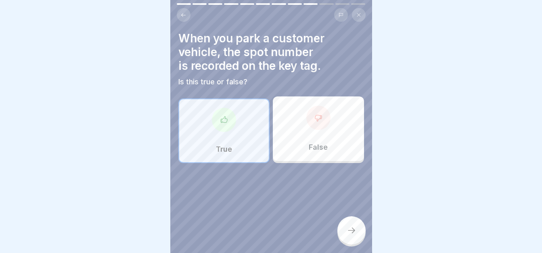
click at [350, 230] on icon at bounding box center [352, 231] width 10 height 10
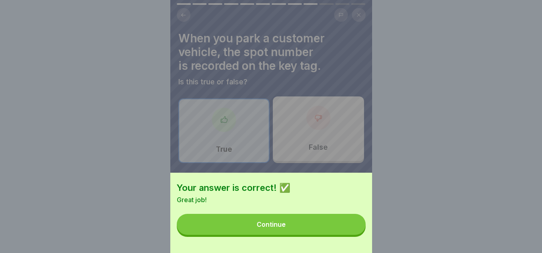
click at [350, 230] on button "Continue" at bounding box center [271, 224] width 189 height 21
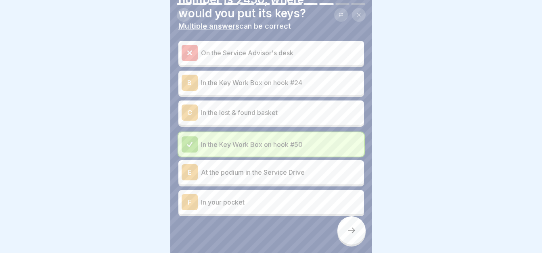
click at [284, 48] on p "On the Service Advisor's desk" at bounding box center [281, 53] width 160 height 10
click at [354, 223] on div at bounding box center [351, 230] width 28 height 28
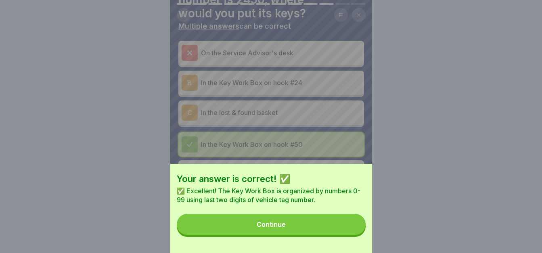
click at [353, 223] on button "Continue" at bounding box center [271, 224] width 189 height 21
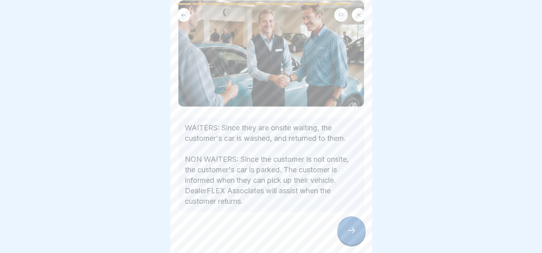
scroll to position [73, 0]
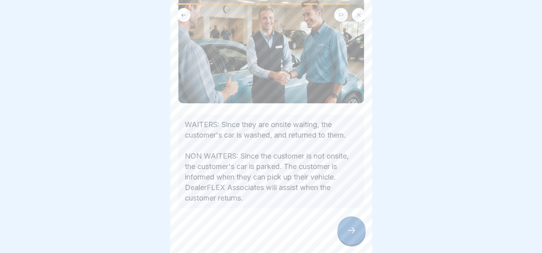
click at [345, 227] on div at bounding box center [351, 230] width 28 height 28
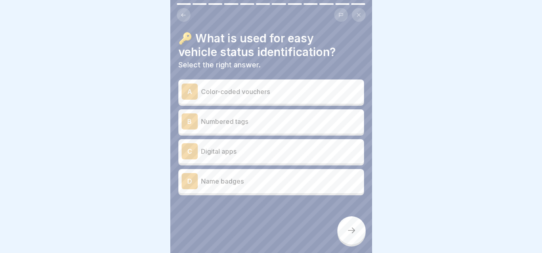
click at [283, 120] on div "B Numbered tags" at bounding box center [271, 121] width 179 height 16
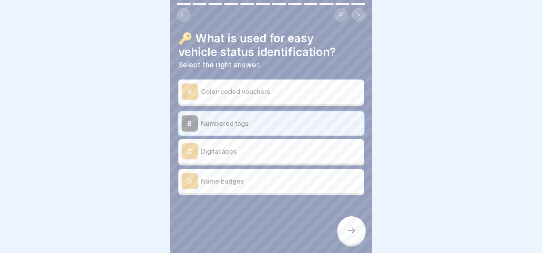
click at [348, 223] on div at bounding box center [351, 230] width 28 height 28
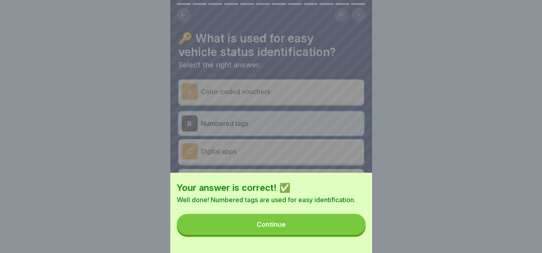
click at [348, 223] on button "Continue" at bounding box center [271, 224] width 189 height 21
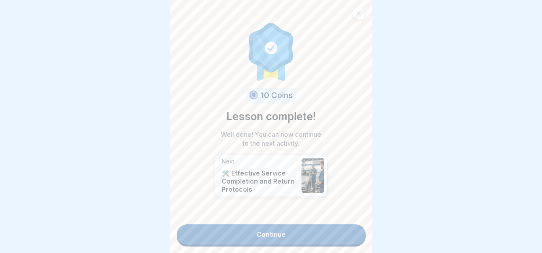
click at [329, 228] on link "Continue" at bounding box center [271, 234] width 189 height 20
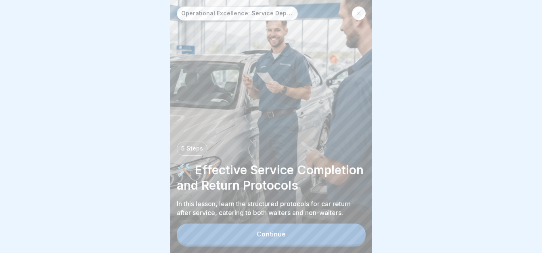
click at [292, 227] on button "Continue" at bounding box center [271, 234] width 189 height 21
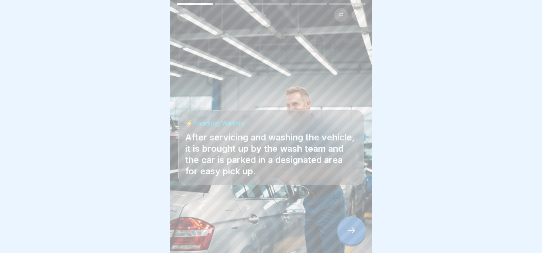
click at [349, 226] on div at bounding box center [351, 230] width 28 height 28
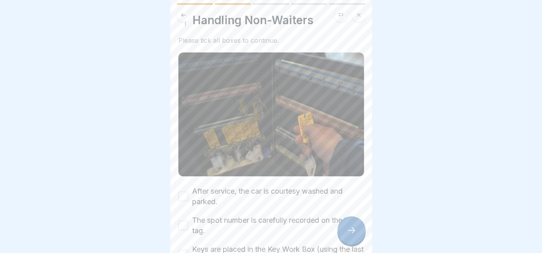
scroll to position [42, 0]
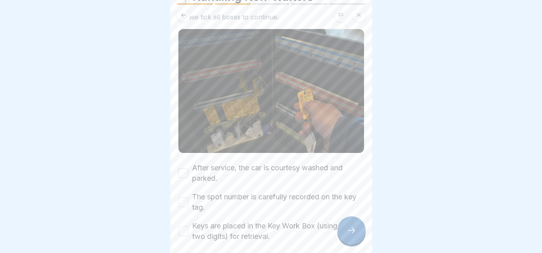
click at [340, 163] on label "After service, the car is courtesy washed and parked." at bounding box center [278, 173] width 172 height 21
click at [188, 168] on button "After service, the car is courtesy washed and parked." at bounding box center [183, 173] width 10 height 10
click at [340, 163] on label "After service, the car is courtesy washed and parked." at bounding box center [278, 173] width 172 height 21
click at [188, 168] on button "After service, the car is courtesy washed and parked." at bounding box center [183, 173] width 10 height 10
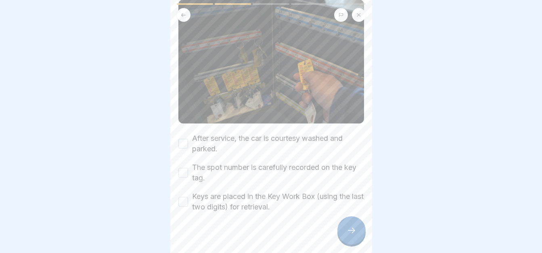
scroll to position [71, 0]
click at [286, 136] on label "After service, the car is courtesy washed and parked." at bounding box center [278, 143] width 172 height 21
click at [188, 138] on button "After service, the car is courtesy washed and parked." at bounding box center [183, 143] width 10 height 10
click at [282, 162] on label "The spot number is carefully recorded on the key tag." at bounding box center [278, 172] width 172 height 21
click at [188, 167] on button "The spot number is carefully recorded on the key tag." at bounding box center [183, 172] width 10 height 10
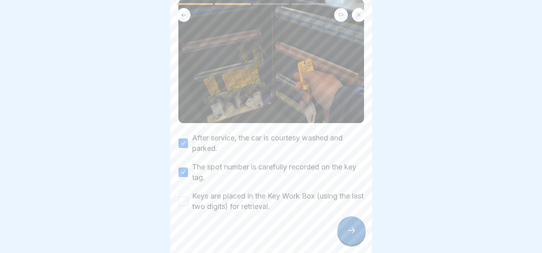
click at [281, 191] on label "Keys are placed in the Key Work Box (using the last two digits) for retrieval." at bounding box center [278, 201] width 172 height 21
click at [188, 196] on button "Keys are placed in the Key Work Box (using the last two digits) for retrieval." at bounding box center [183, 201] width 10 height 10
click at [350, 232] on icon at bounding box center [352, 231] width 10 height 10
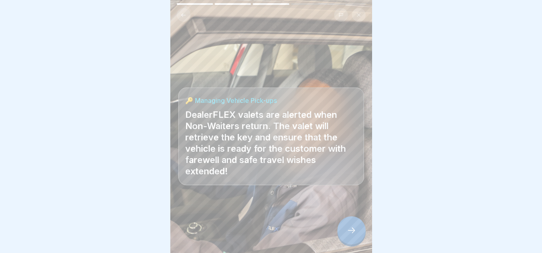
scroll to position [6, 0]
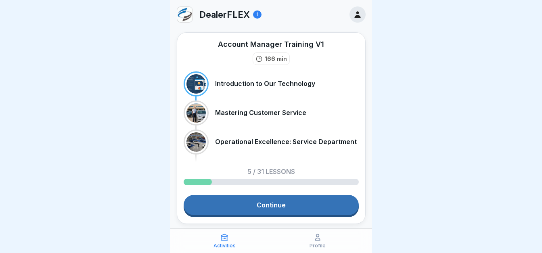
click at [253, 201] on link "Continue" at bounding box center [271, 205] width 175 height 20
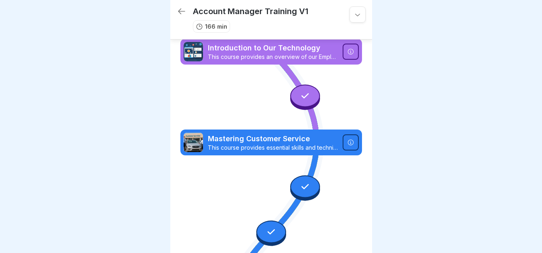
click at [302, 186] on icon at bounding box center [305, 186] width 10 height 10
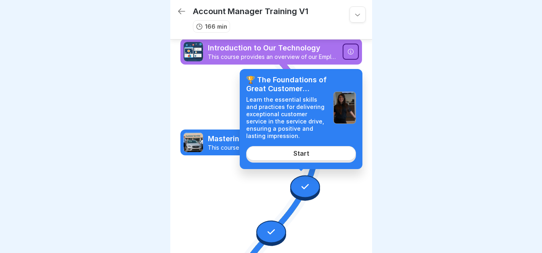
click at [301, 151] on div "Start" at bounding box center [301, 153] width 16 height 7
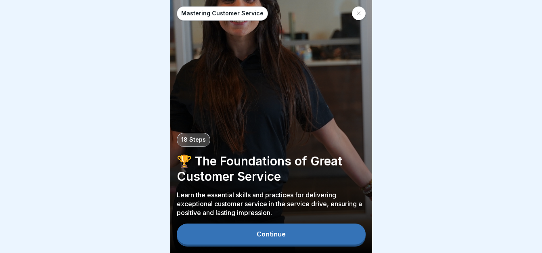
scroll to position [6, 0]
click at [258, 231] on div "Continue" at bounding box center [271, 233] width 29 height 7
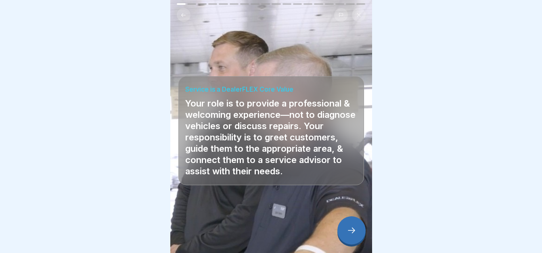
click at [353, 228] on icon at bounding box center [352, 231] width 10 height 10
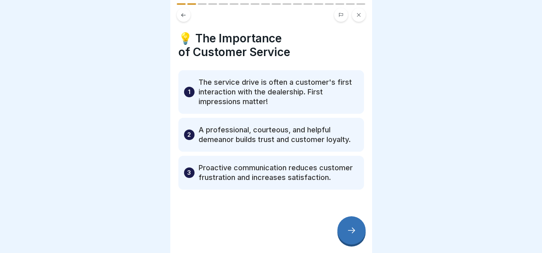
click at [353, 228] on icon at bounding box center [352, 231] width 10 height 10
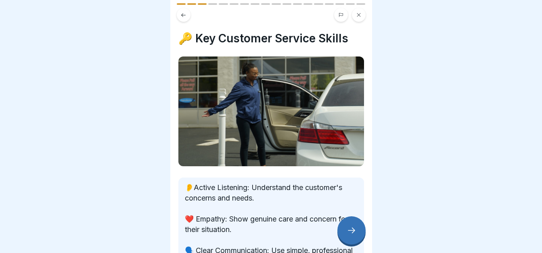
scroll to position [94, 0]
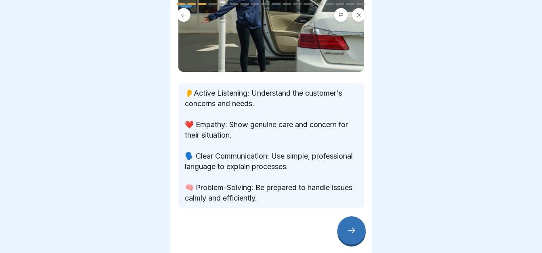
click at [178, 9] on button at bounding box center [184, 15] width 14 height 14
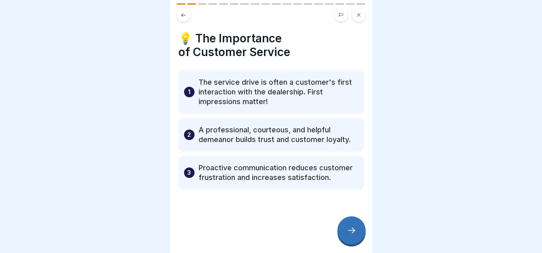
click at [355, 225] on div at bounding box center [351, 230] width 28 height 28
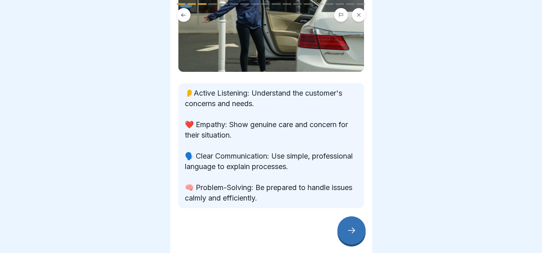
click at [355, 225] on div at bounding box center [351, 230] width 28 height 28
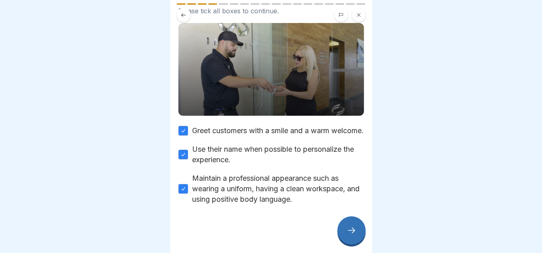
scroll to position [0, 0]
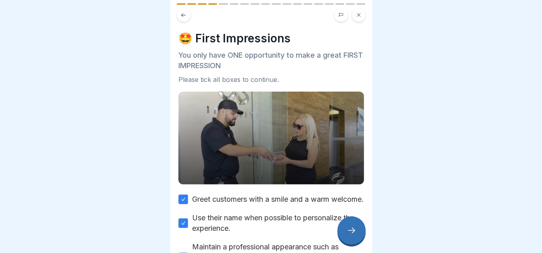
click at [353, 222] on div at bounding box center [351, 230] width 28 height 28
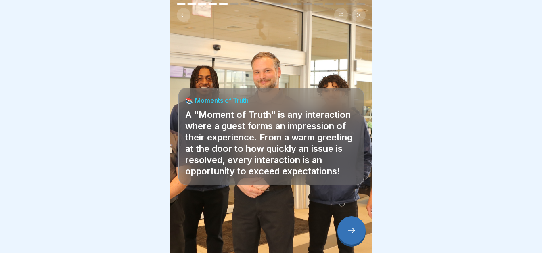
click at [352, 228] on icon at bounding box center [352, 231] width 10 height 10
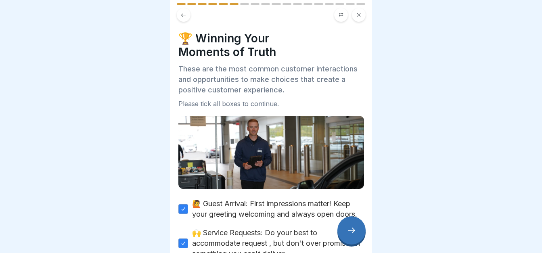
click at [352, 228] on icon at bounding box center [352, 231] width 10 height 10
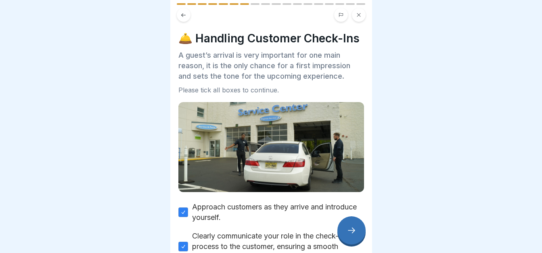
scroll to position [87, 0]
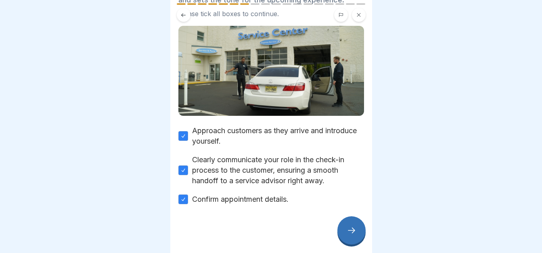
click at [351, 228] on icon at bounding box center [352, 231] width 10 height 10
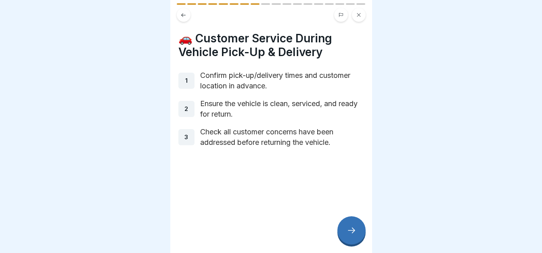
click at [351, 228] on icon at bounding box center [352, 231] width 10 height 10
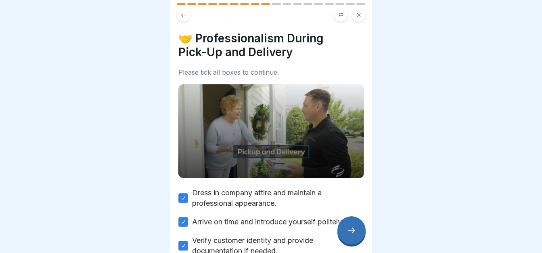
scroll to position [48, 0]
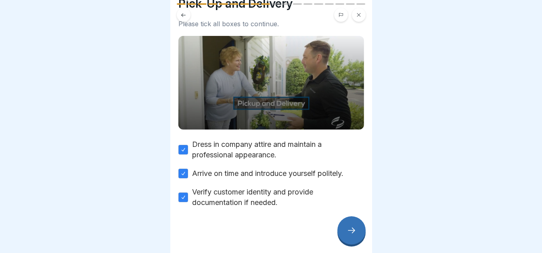
click at [347, 226] on div at bounding box center [351, 230] width 28 height 28
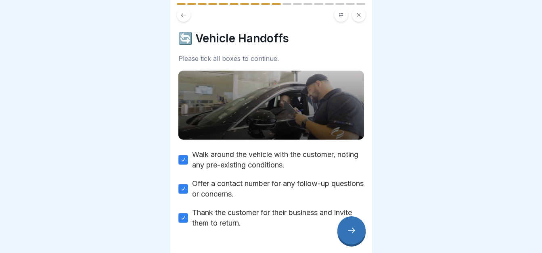
click at [347, 226] on div at bounding box center [351, 230] width 28 height 28
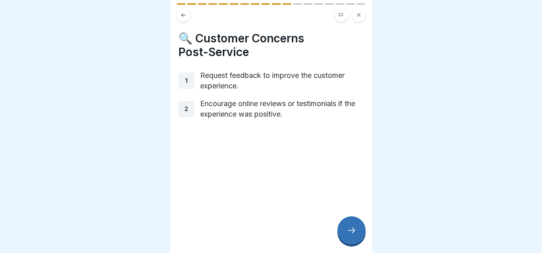
click at [347, 226] on div at bounding box center [351, 230] width 28 height 28
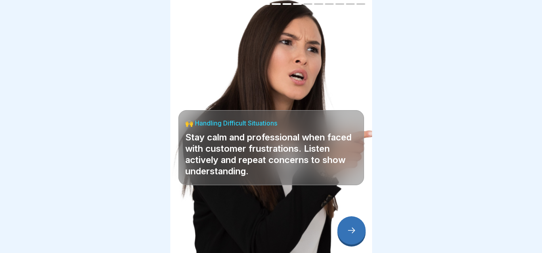
click at [347, 226] on div at bounding box center [351, 230] width 28 height 28
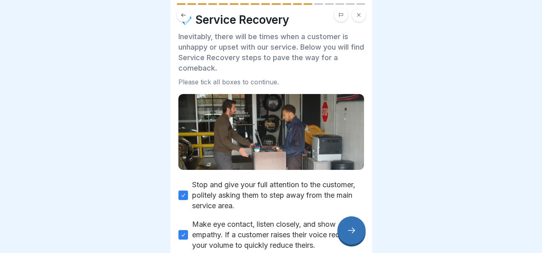
scroll to position [16, 0]
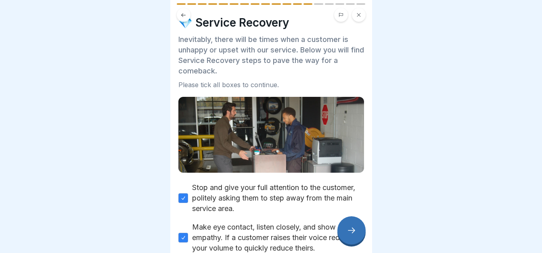
click at [354, 236] on div at bounding box center [351, 230] width 28 height 28
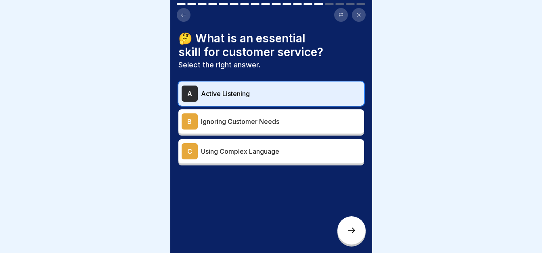
click at [354, 236] on div at bounding box center [351, 230] width 28 height 28
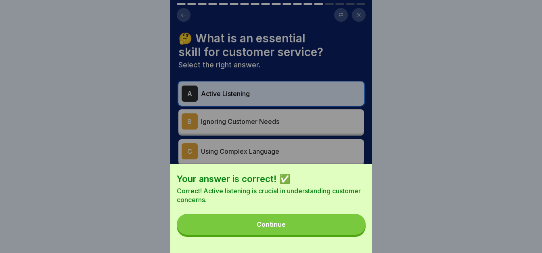
click at [354, 235] on button "Continue" at bounding box center [271, 224] width 189 height 21
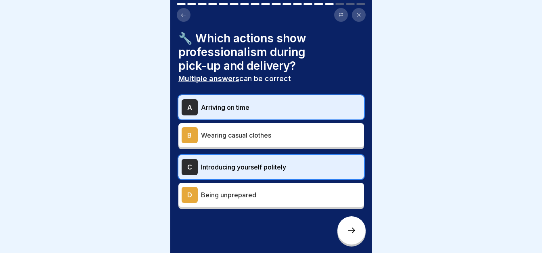
click at [354, 236] on div at bounding box center [351, 230] width 28 height 28
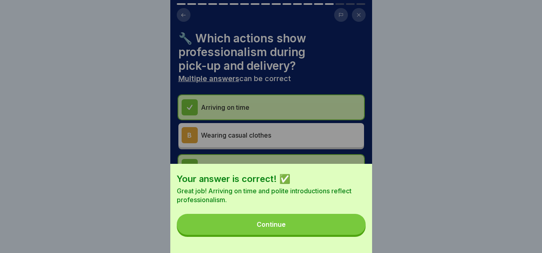
click at [354, 235] on button "Continue" at bounding box center [271, 224] width 189 height 21
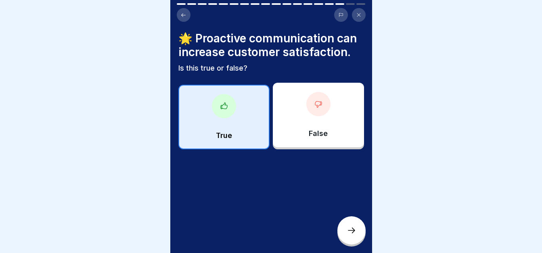
click at [354, 236] on div at bounding box center [351, 230] width 28 height 28
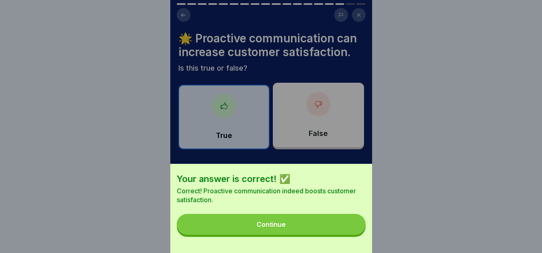
click at [354, 235] on button "Continue" at bounding box center [271, 224] width 189 height 21
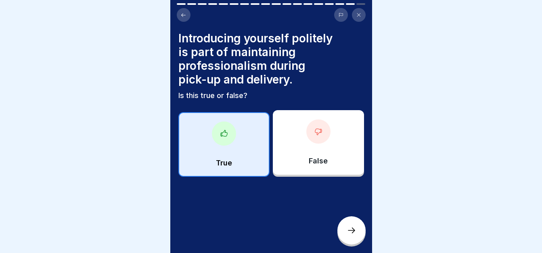
click at [354, 236] on div at bounding box center [351, 230] width 28 height 28
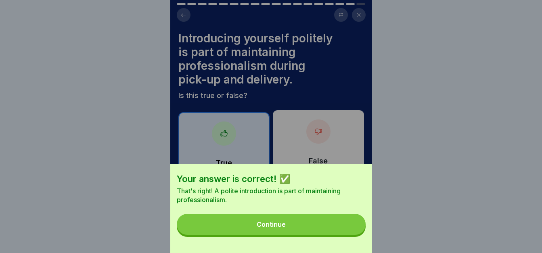
click at [354, 235] on button "Continue" at bounding box center [271, 224] width 189 height 21
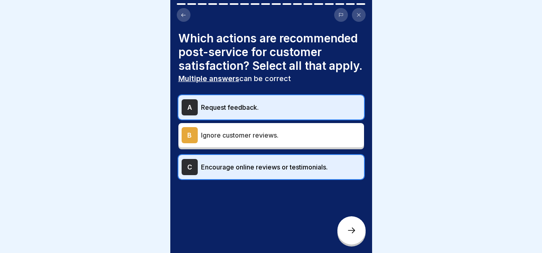
click at [354, 236] on div at bounding box center [351, 230] width 28 height 28
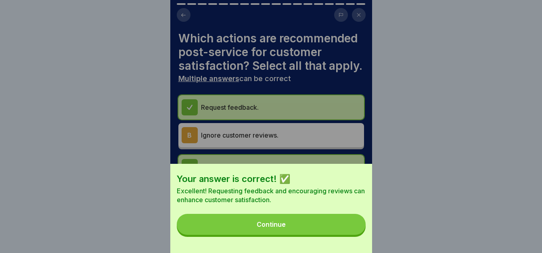
click at [354, 235] on button "Continue" at bounding box center [271, 224] width 189 height 21
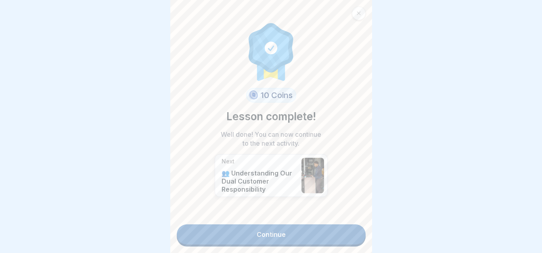
click at [354, 236] on link "Continue" at bounding box center [271, 234] width 189 height 20
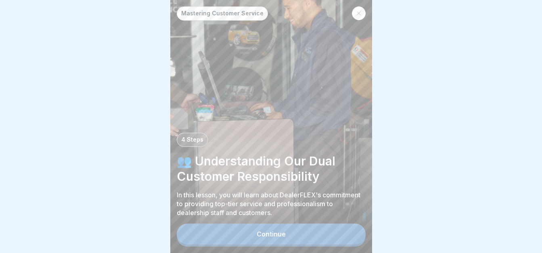
click at [354, 236] on button "Continue" at bounding box center [271, 234] width 189 height 21
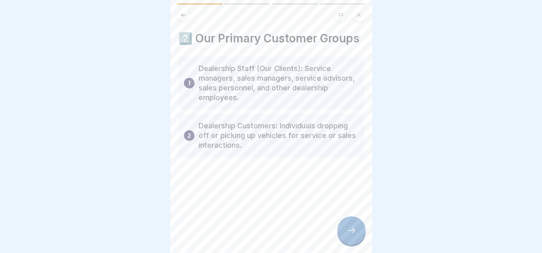
click at [343, 224] on div at bounding box center [351, 230] width 28 height 28
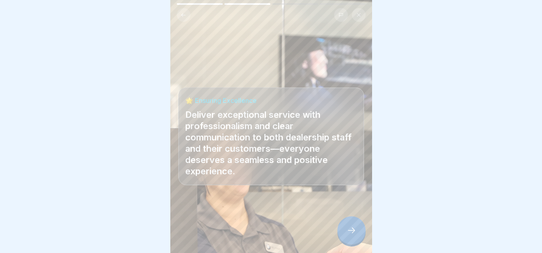
click at [343, 224] on div at bounding box center [351, 230] width 28 height 28
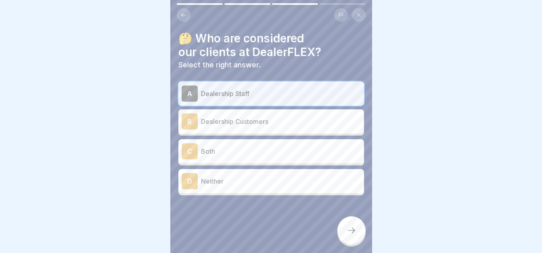
click at [343, 224] on div at bounding box center [351, 230] width 28 height 28
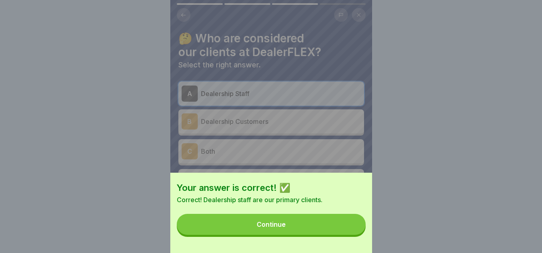
click at [338, 226] on button "Continue" at bounding box center [271, 224] width 189 height 21
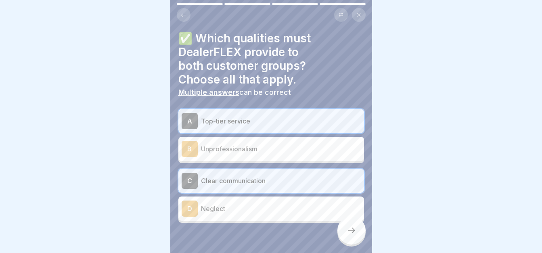
click at [340, 226] on div at bounding box center [351, 230] width 28 height 28
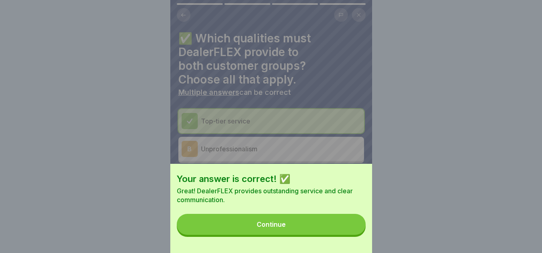
click at [340, 226] on button "Continue" at bounding box center [271, 224] width 189 height 21
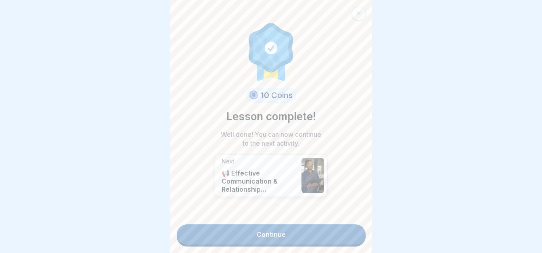
click at [340, 226] on link "Continue" at bounding box center [271, 234] width 189 height 20
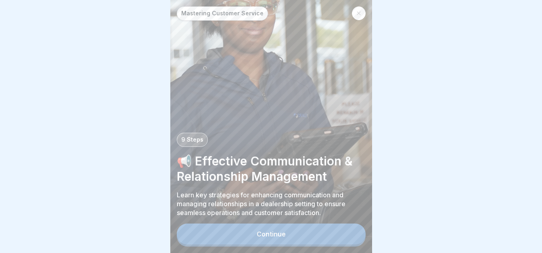
click at [340, 226] on button "Continue" at bounding box center [271, 234] width 189 height 21
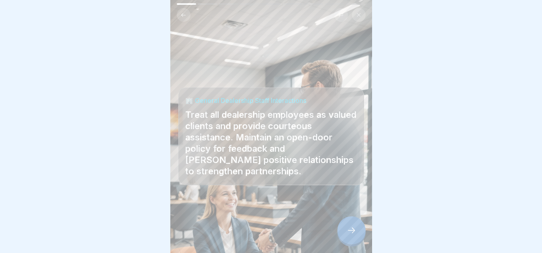
click at [353, 226] on div at bounding box center [351, 230] width 28 height 28
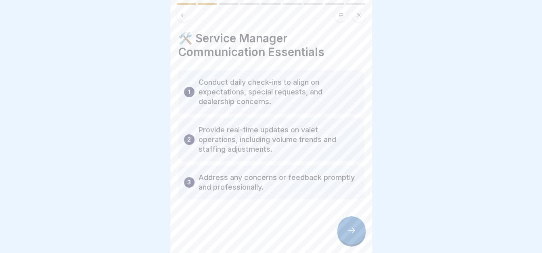
click at [349, 228] on icon at bounding box center [352, 231] width 10 height 10
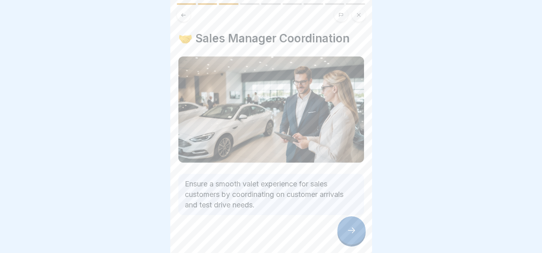
click at [349, 228] on icon at bounding box center [352, 231] width 10 height 10
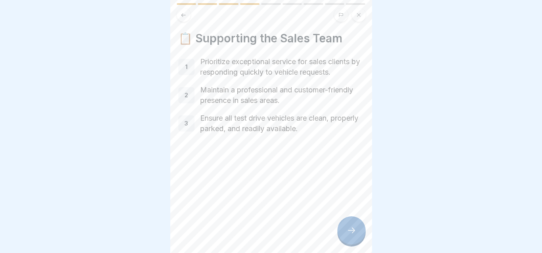
click at [349, 228] on icon at bounding box center [352, 231] width 10 height 10
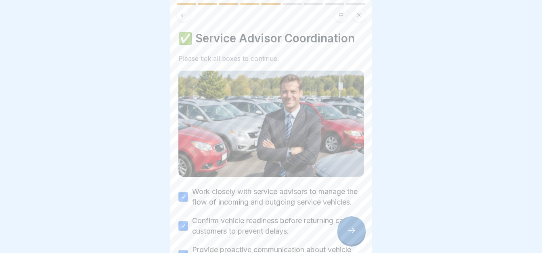
scroll to position [68, 0]
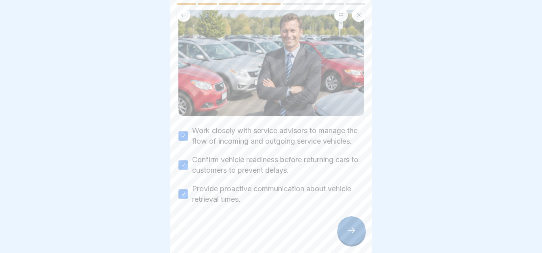
click at [354, 227] on icon at bounding box center [352, 231] width 10 height 10
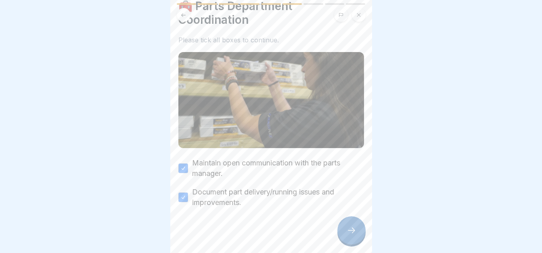
scroll to position [32, 0]
click at [351, 232] on icon at bounding box center [352, 231] width 10 height 10
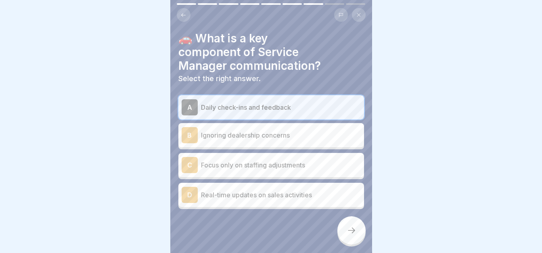
click at [184, 12] on icon at bounding box center [183, 15] width 6 height 6
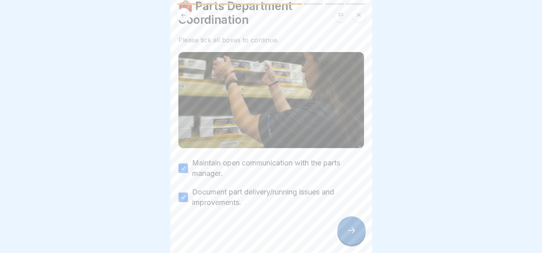
click at [184, 12] on icon at bounding box center [183, 15] width 6 height 6
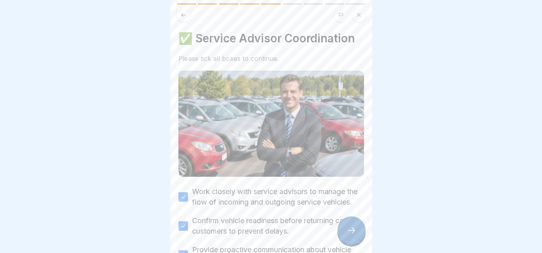
scroll to position [0, 0]
click at [185, 17] on icon at bounding box center [183, 15] width 6 height 6
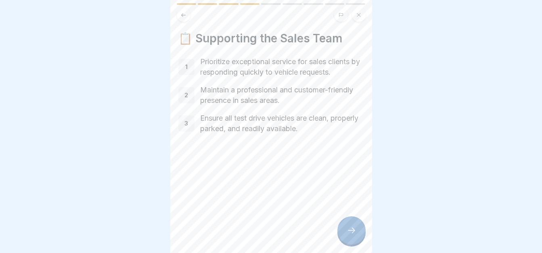
click at [185, 17] on icon at bounding box center [183, 15] width 6 height 6
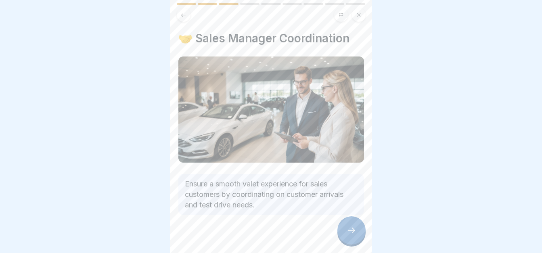
click at [185, 17] on icon at bounding box center [183, 15] width 6 height 6
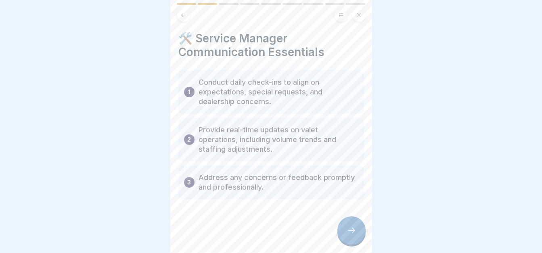
click at [359, 238] on div at bounding box center [351, 230] width 28 height 28
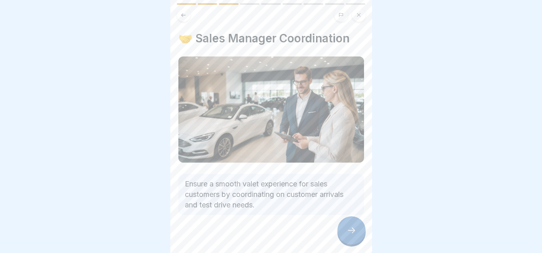
click at [359, 238] on div at bounding box center [351, 230] width 28 height 28
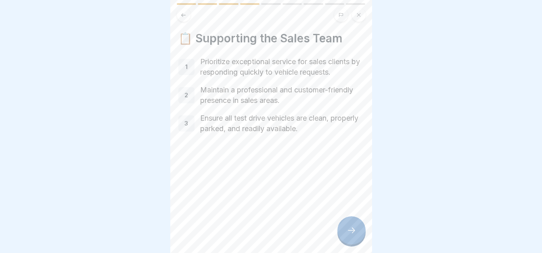
click at [359, 238] on div at bounding box center [351, 230] width 28 height 28
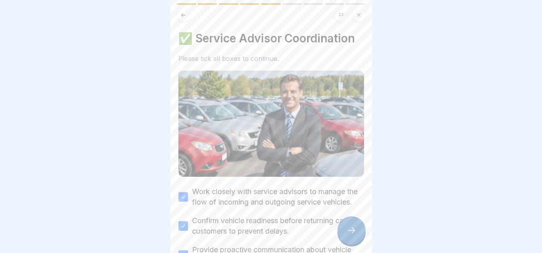
click at [359, 238] on div at bounding box center [351, 230] width 28 height 28
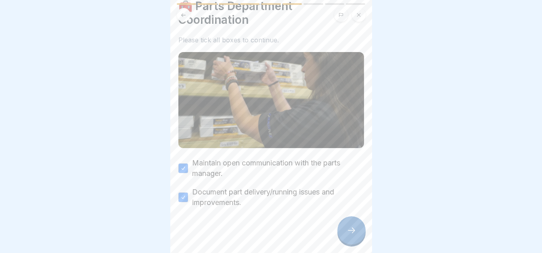
click at [359, 238] on div at bounding box center [351, 230] width 28 height 28
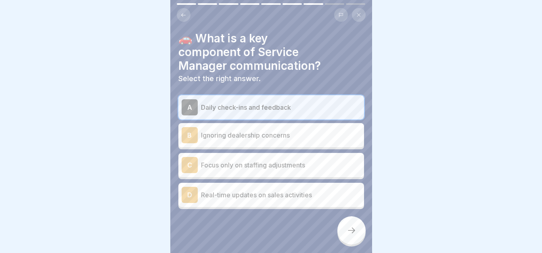
click at [359, 238] on div at bounding box center [351, 230] width 28 height 28
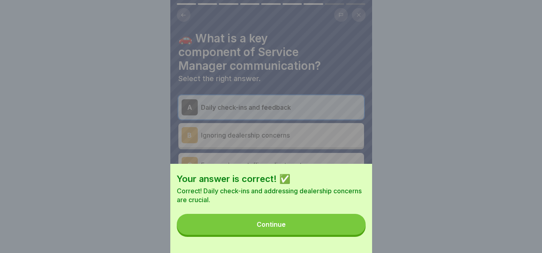
click at [359, 235] on button "Continue" at bounding box center [271, 224] width 189 height 21
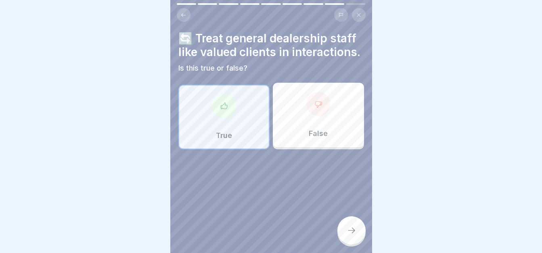
click at [359, 238] on div at bounding box center [351, 230] width 28 height 28
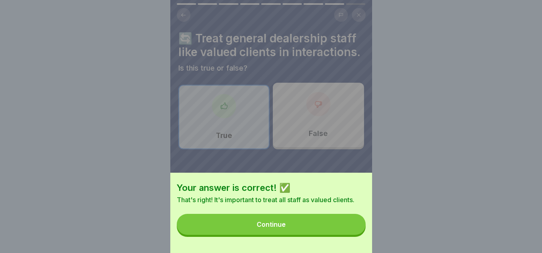
click at [359, 235] on button "Continue" at bounding box center [271, 224] width 189 height 21
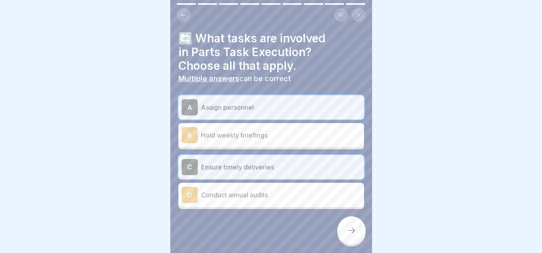
click at [359, 238] on div at bounding box center [351, 230] width 28 height 28
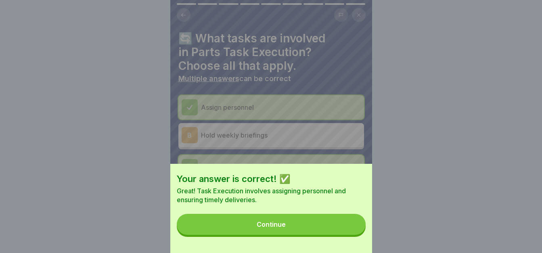
click at [359, 235] on button "Continue" at bounding box center [271, 224] width 189 height 21
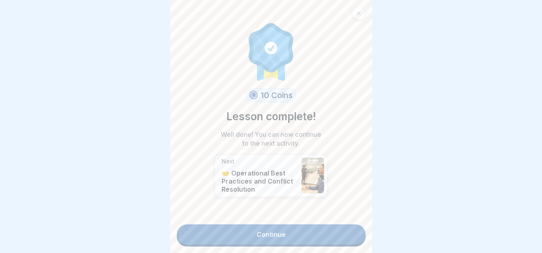
click at [359, 238] on div "10 Coins Lesson complete! Well done! You can now continue to the next activity.…" at bounding box center [271, 126] width 202 height 253
click at [342, 235] on link "Continue" at bounding box center [271, 234] width 189 height 20
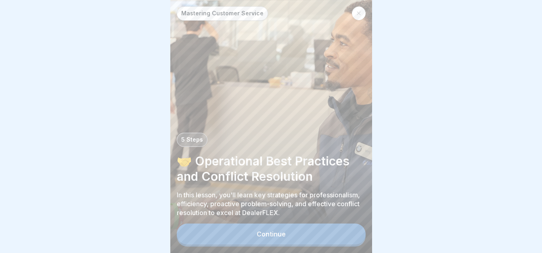
click at [324, 238] on button "Continue" at bounding box center [271, 234] width 189 height 21
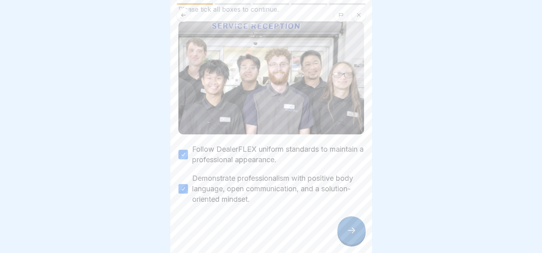
scroll to position [6, 0]
click at [352, 229] on icon at bounding box center [352, 231] width 10 height 10
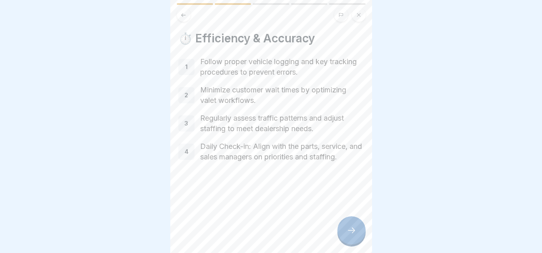
scroll to position [0, 0]
